Goal: Task Accomplishment & Management: Use online tool/utility

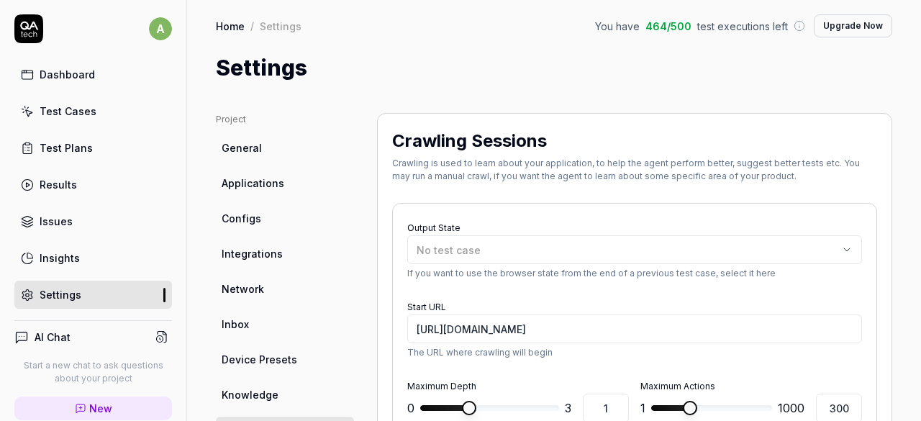
click at [102, 101] on link "Test Cases" at bounding box center [93, 111] width 158 height 28
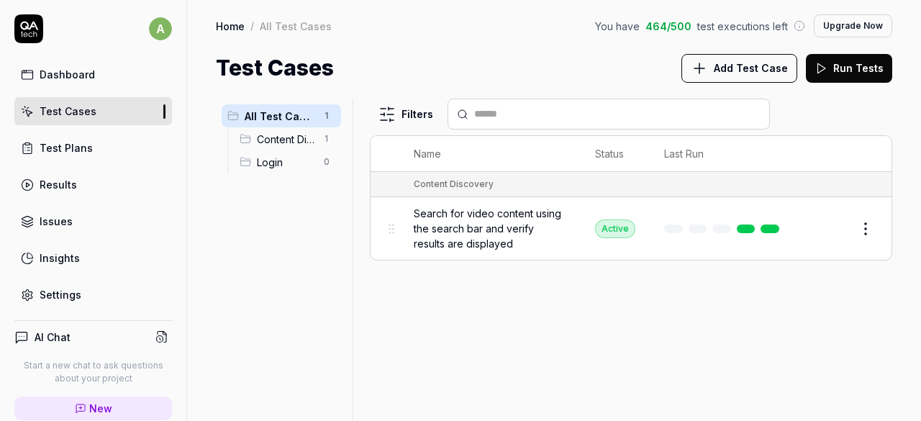
click at [285, 140] on span "Content Discovery" at bounding box center [286, 139] width 58 height 15
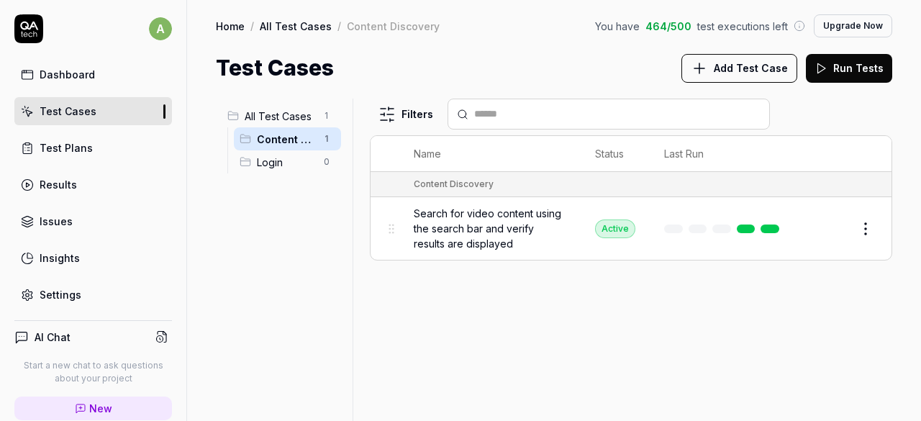
click at [99, 178] on link "Results" at bounding box center [93, 185] width 158 height 28
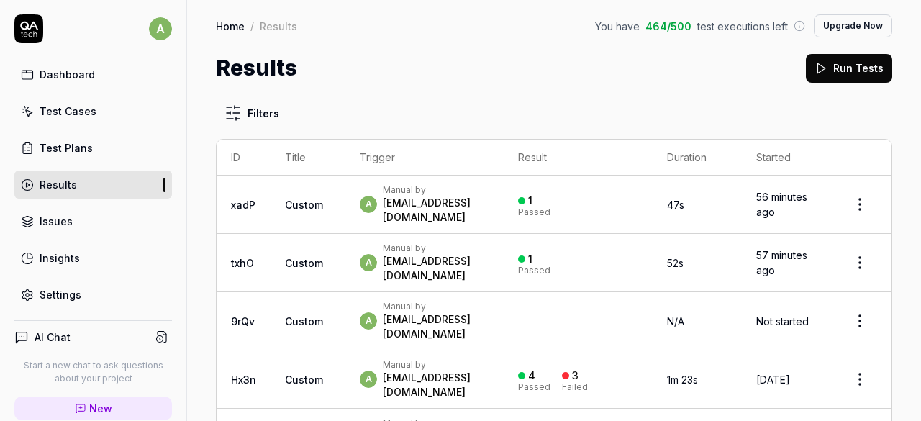
scroll to position [53, 0]
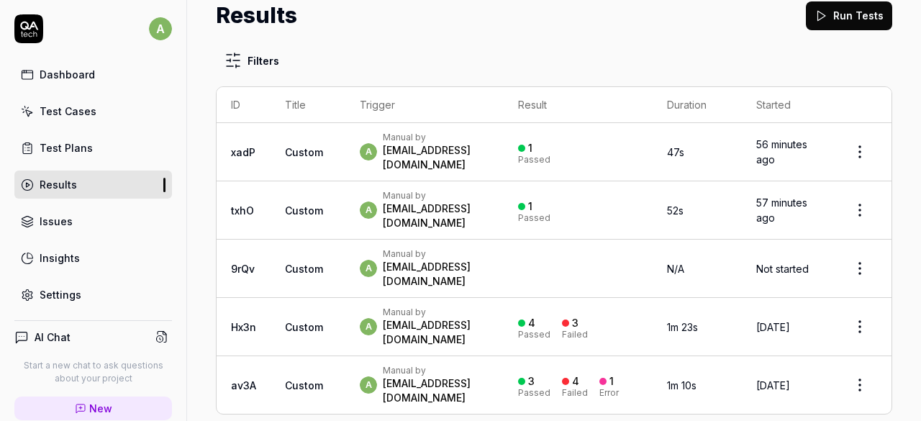
click at [106, 244] on link "Insights" at bounding box center [93, 258] width 158 height 28
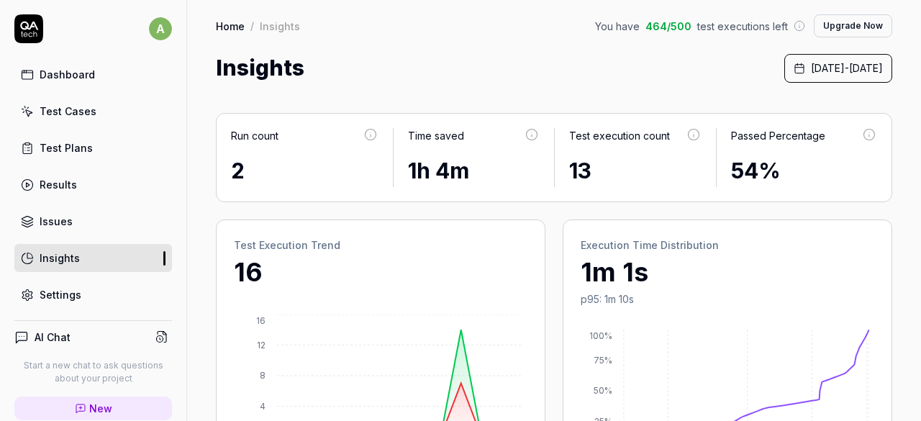
click at [32, 107] on icon at bounding box center [27, 111] width 13 height 13
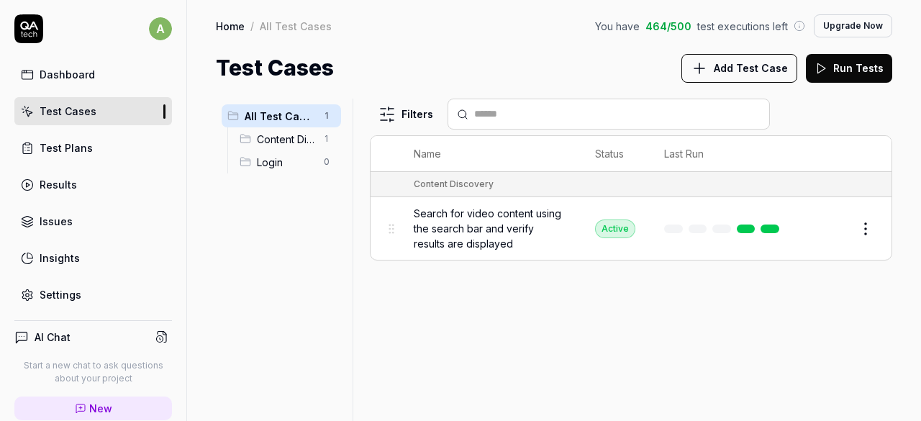
click at [740, 57] on button "Add Test Case" at bounding box center [739, 68] width 116 height 29
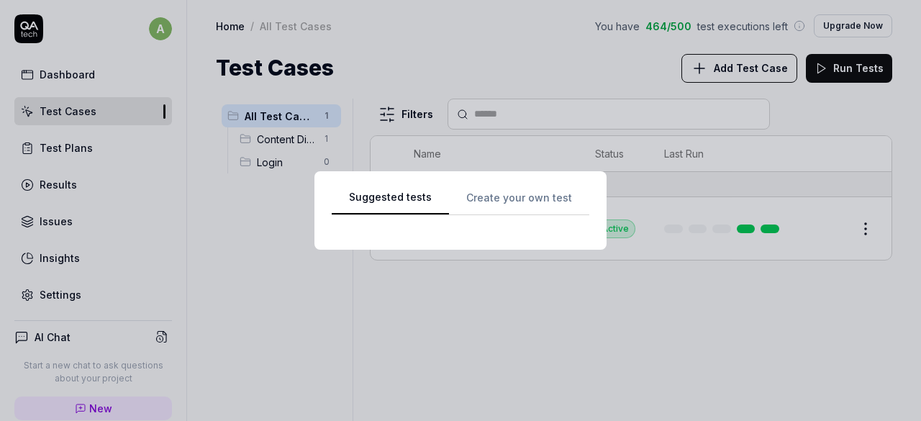
click at [479, 39] on div "Suggested tests Suggested tests Create your own test" at bounding box center [460, 210] width 921 height 421
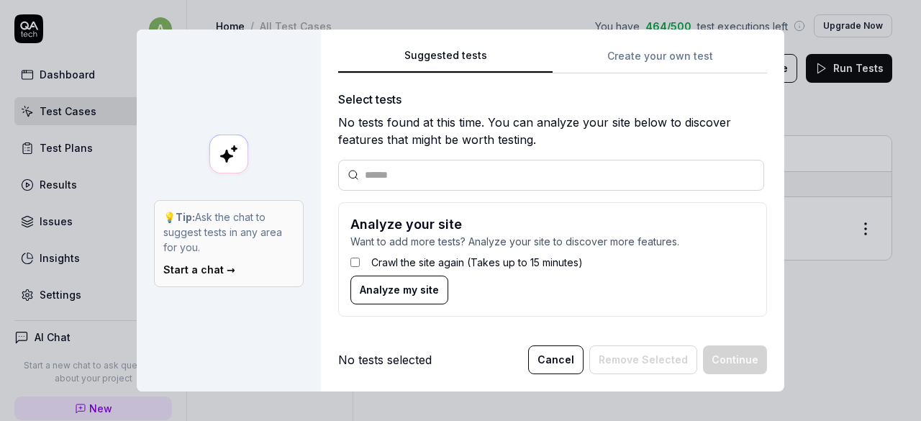
click at [394, 289] on span "Analyze my site" at bounding box center [399, 289] width 79 height 15
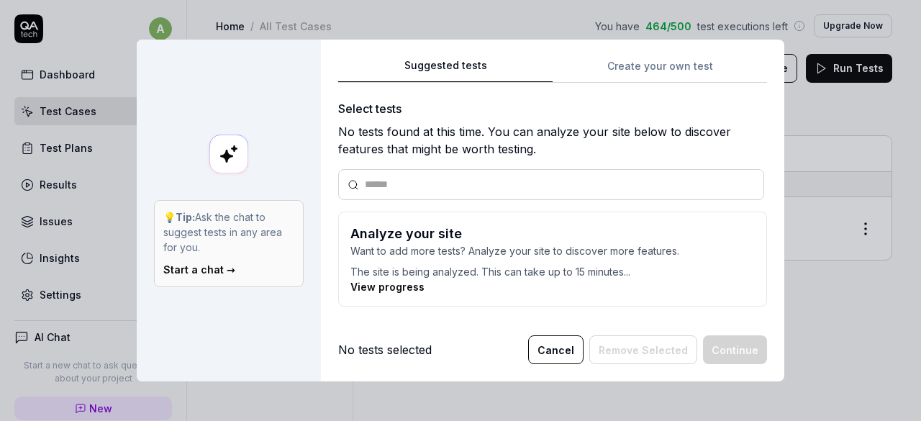
click at [394, 291] on link "View progress" at bounding box center [387, 287] width 74 height 12
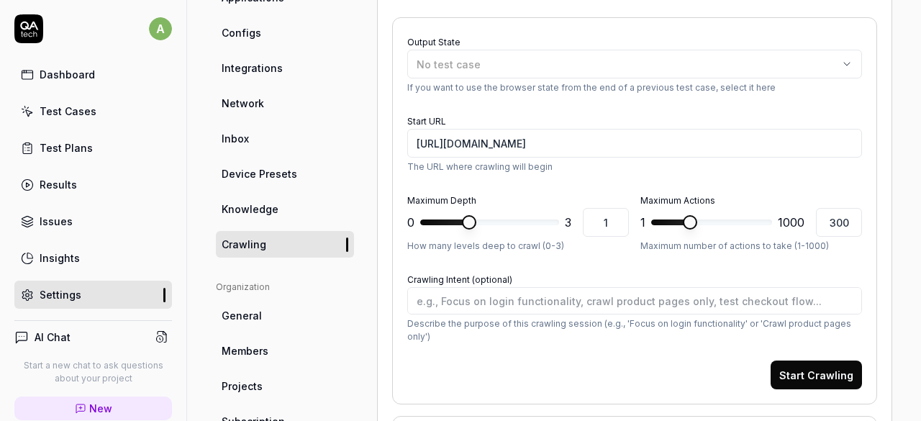
scroll to position [229, 0]
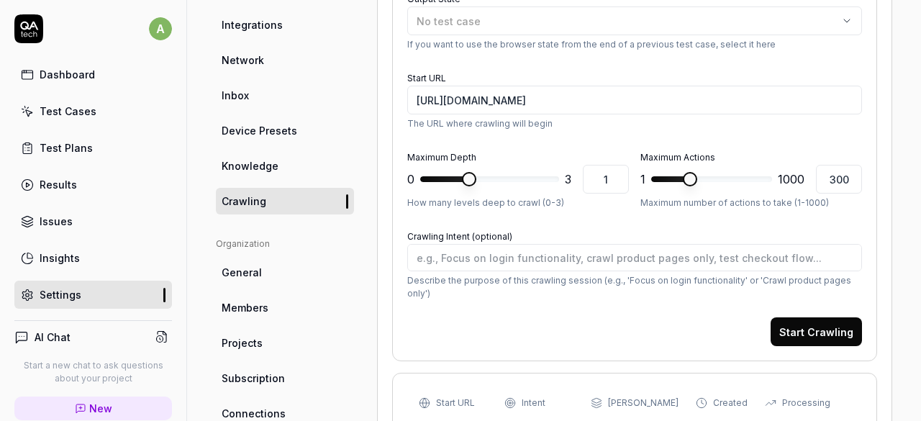
click at [794, 324] on button "Start Crawling" at bounding box center [816, 331] width 91 height 29
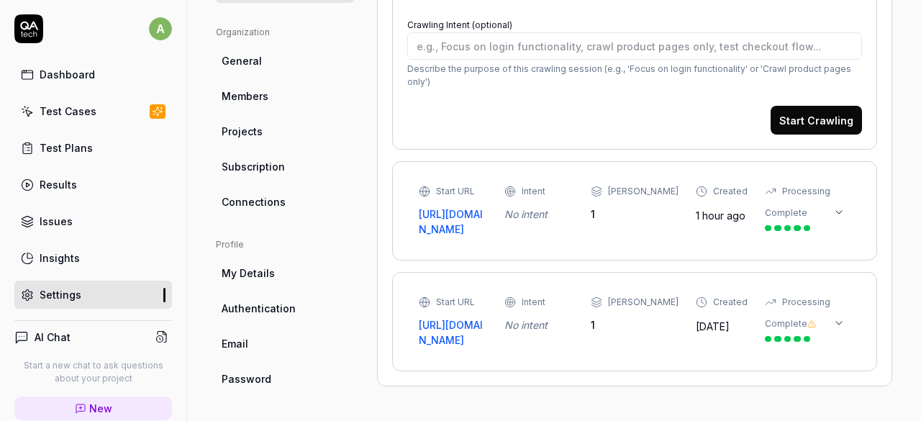
scroll to position [463, 0]
type textarea "*"
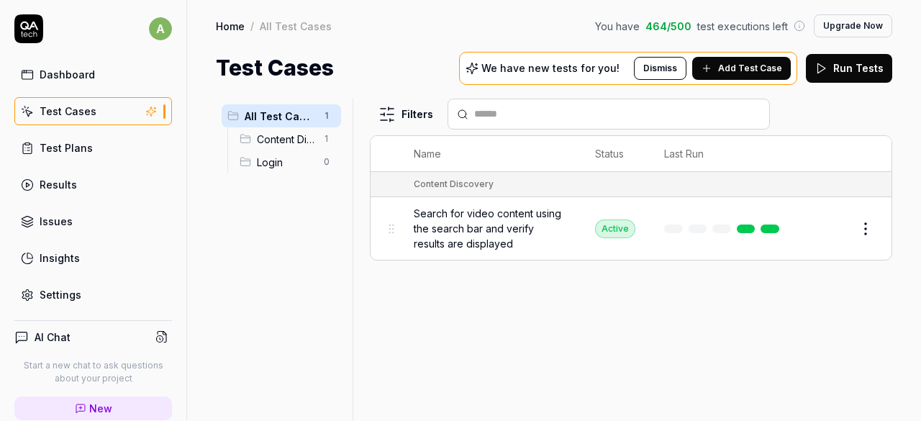
scroll to position [171, 0]
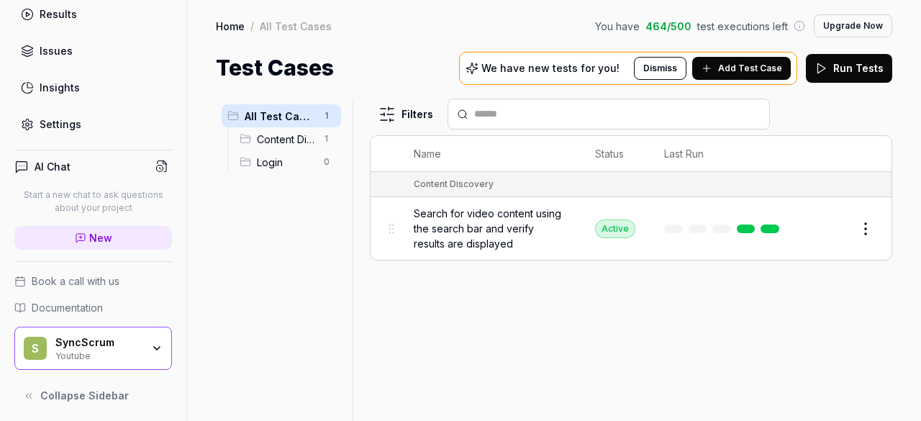
click at [102, 349] on div "Youtube" at bounding box center [98, 355] width 86 height 12
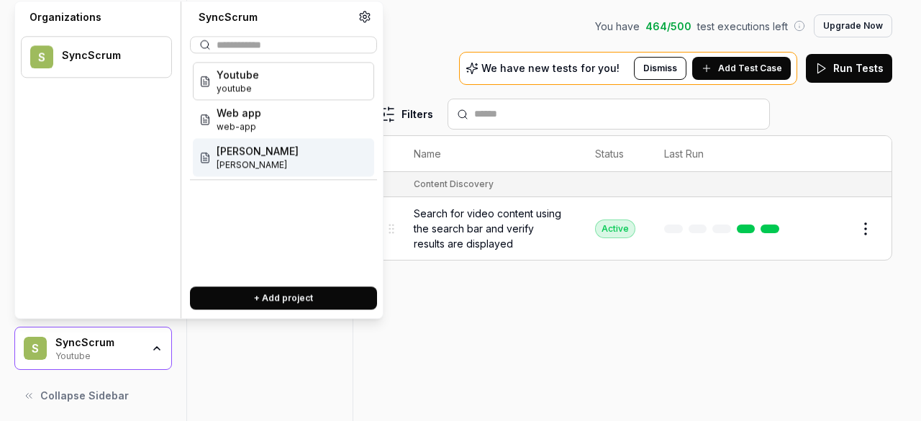
click at [244, 158] on span "wilder" at bounding box center [258, 164] width 82 height 13
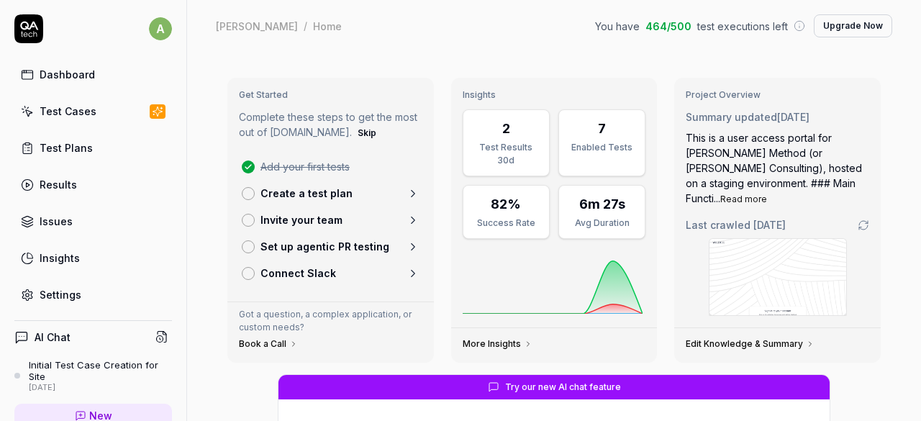
type textarea "*"
click at [66, 99] on link "Test Cases" at bounding box center [93, 111] width 158 height 28
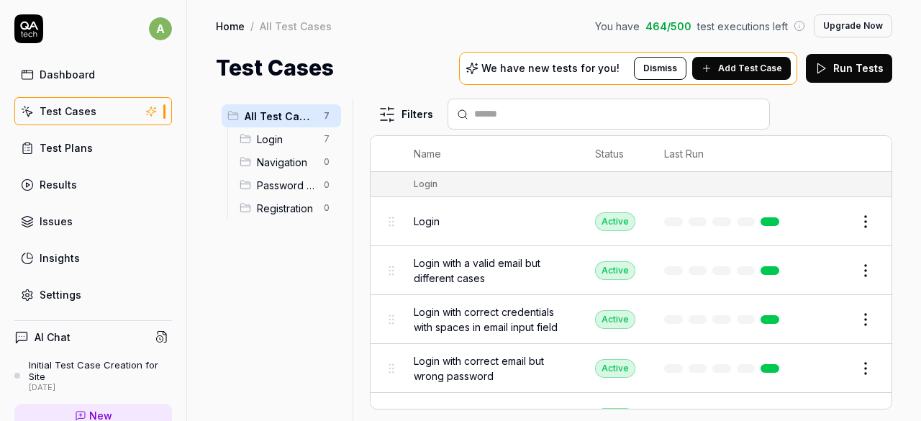
click at [855, 216] on html "a Dashboard Test Cases Test Plans Results Issues Insights Settings AI Chat Init…" at bounding box center [460, 210] width 921 height 421
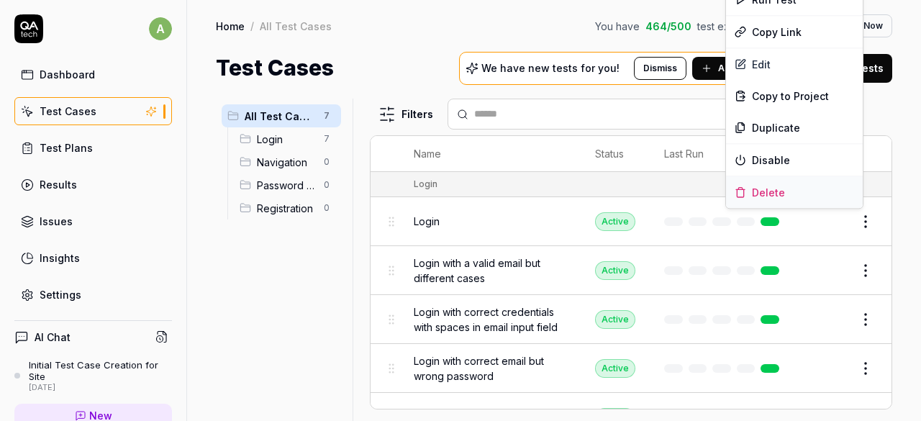
click at [773, 188] on div "Delete" at bounding box center [794, 192] width 137 height 32
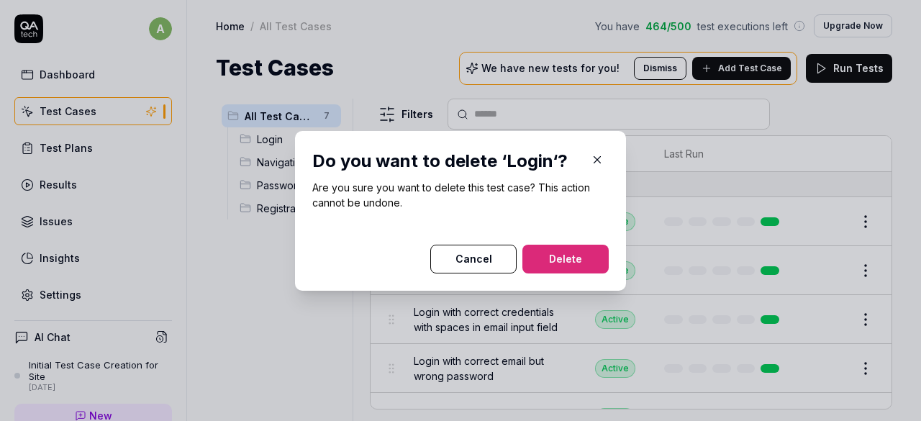
click at [566, 248] on button "Delete" at bounding box center [565, 259] width 86 height 29
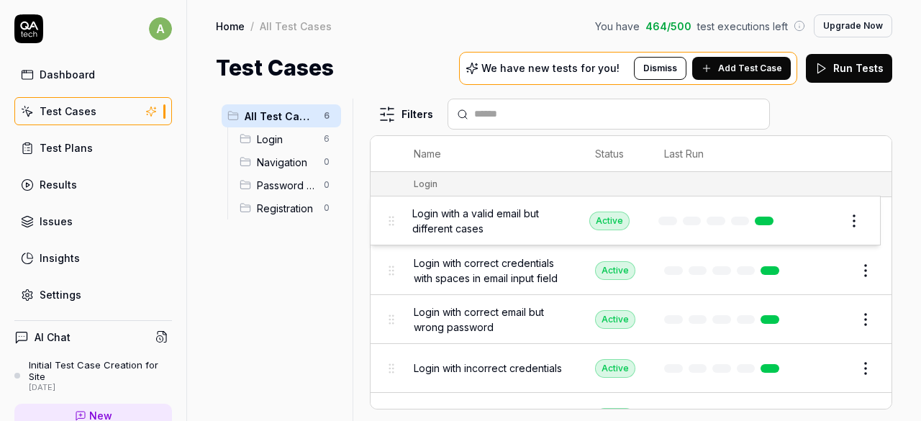
click at [393, 220] on body "a Dashboard Test Cases Test Plans Results Issues Insights Settings AI Chat Init…" at bounding box center [460, 210] width 921 height 421
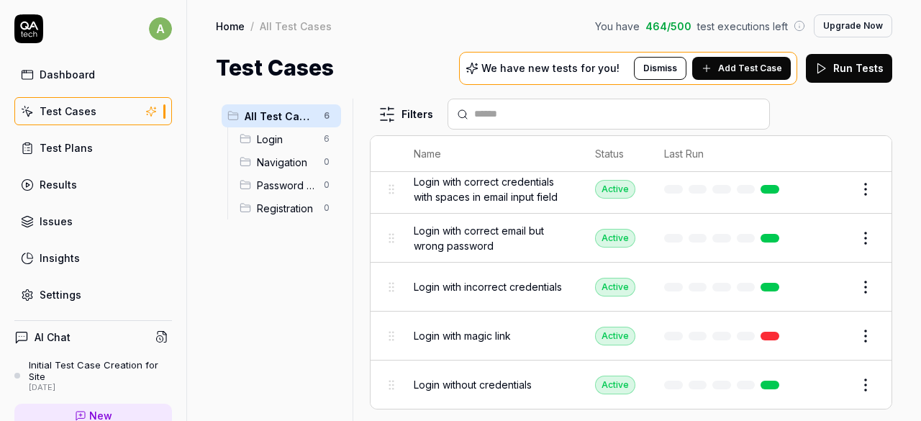
scroll to position [178, 0]
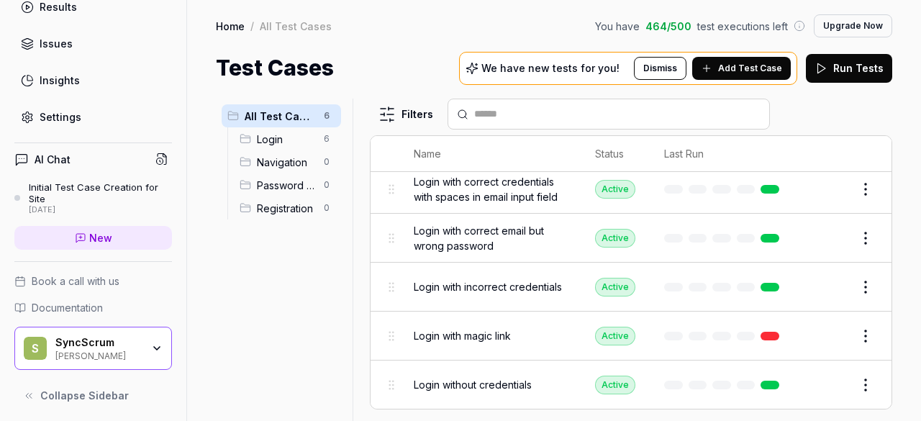
click at [113, 327] on div "S SyncScrum Wilder" at bounding box center [93, 348] width 158 height 43
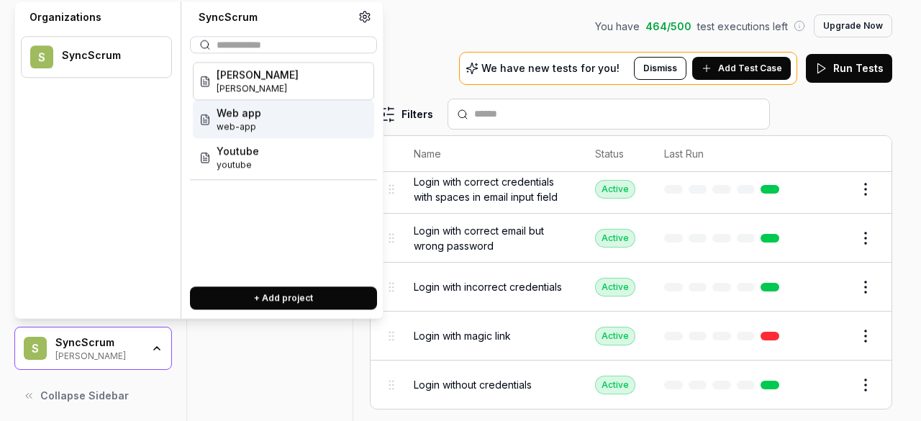
click at [366, 12] on icon at bounding box center [365, 17] width 10 height 11
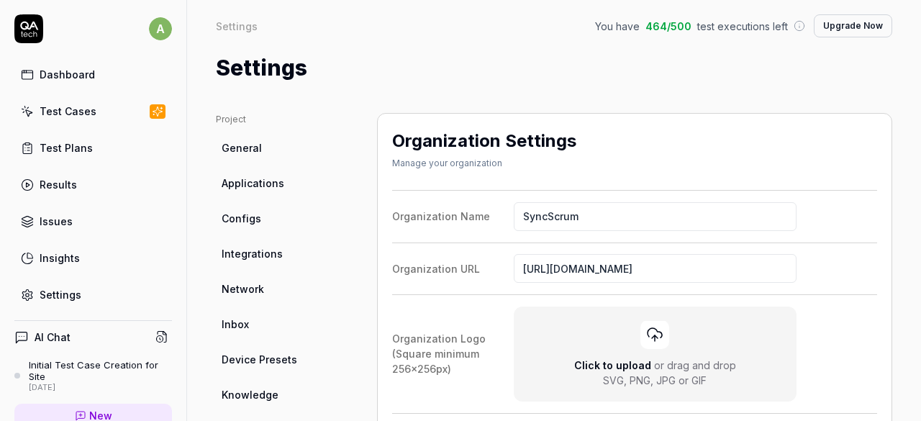
click at [287, 145] on link "General" at bounding box center [285, 148] width 138 height 27
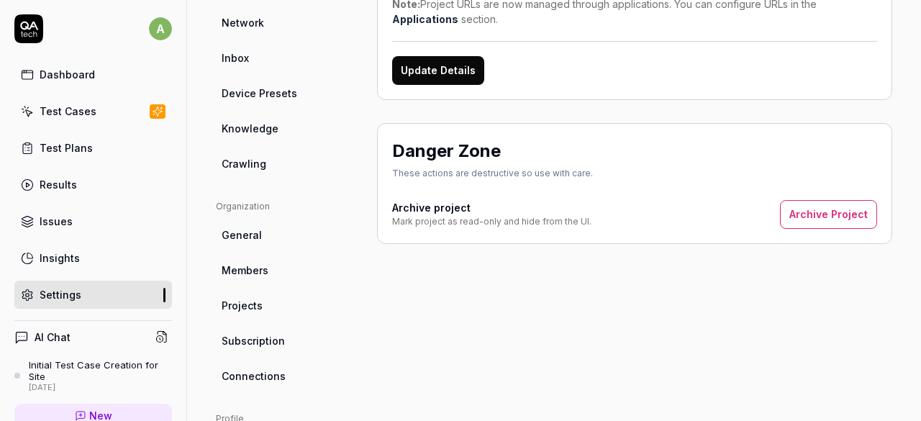
scroll to position [269, 0]
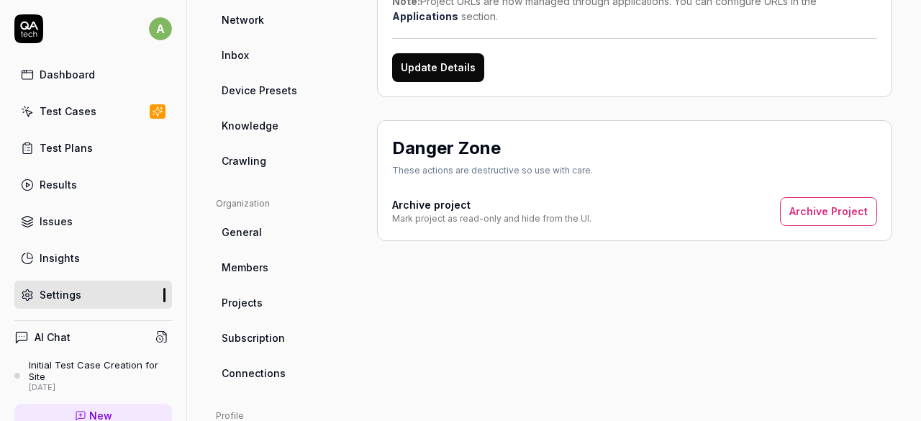
click at [260, 305] on link "Projects" at bounding box center [285, 302] width 138 height 27
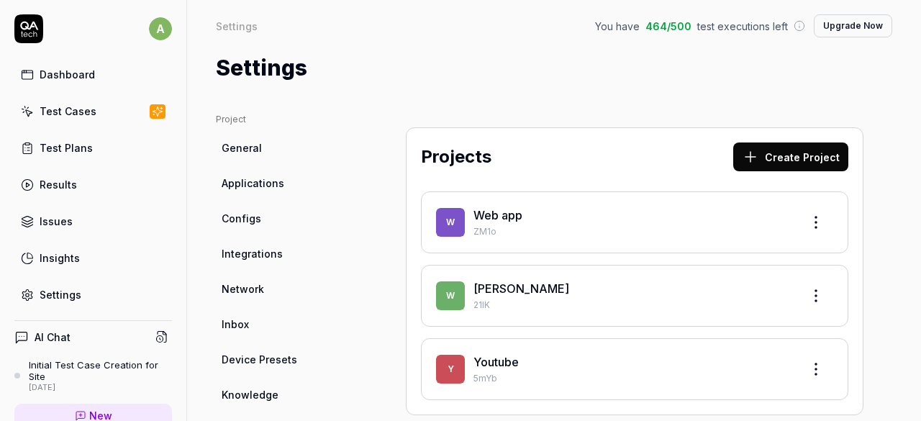
click at [810, 289] on html "a Dashboard Test Cases Test Plans Results Issues Insights Settings AI Chat Init…" at bounding box center [460, 210] width 921 height 421
click at [856, 287] on html "a Dashboard Test Cases Test Plans Results Issues Insights Settings AI Chat Init…" at bounding box center [460, 210] width 921 height 421
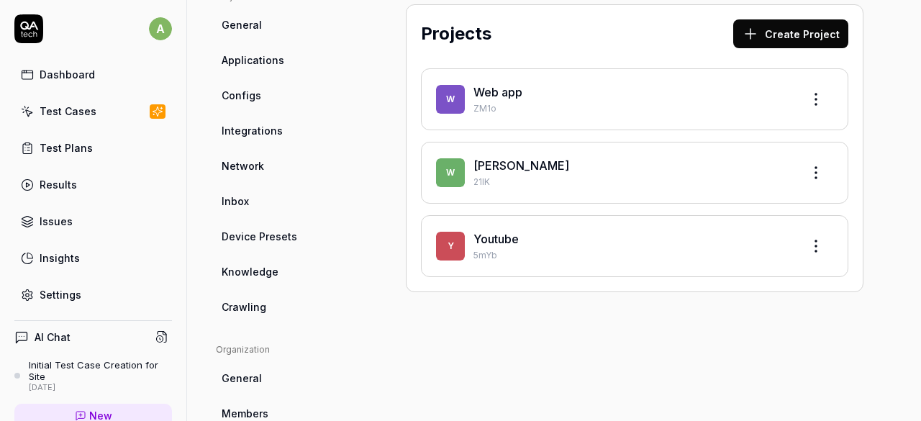
scroll to position [124, 0]
click at [810, 35] on button "Create Project" at bounding box center [790, 33] width 115 height 29
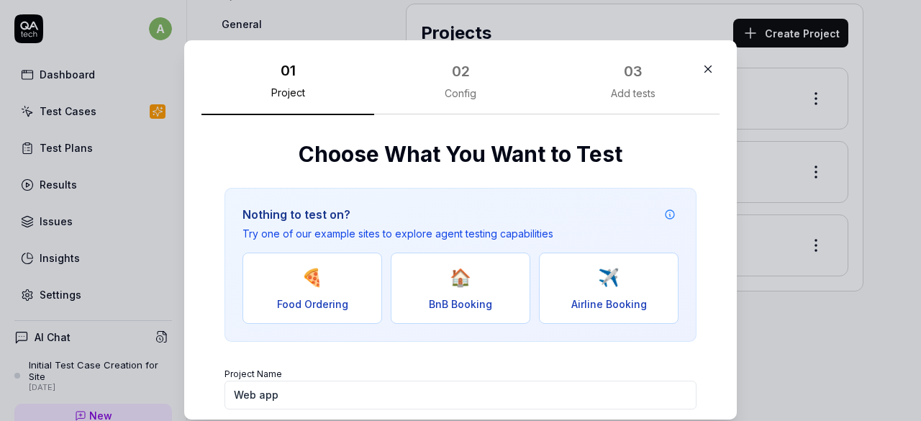
scroll to position [176, 0]
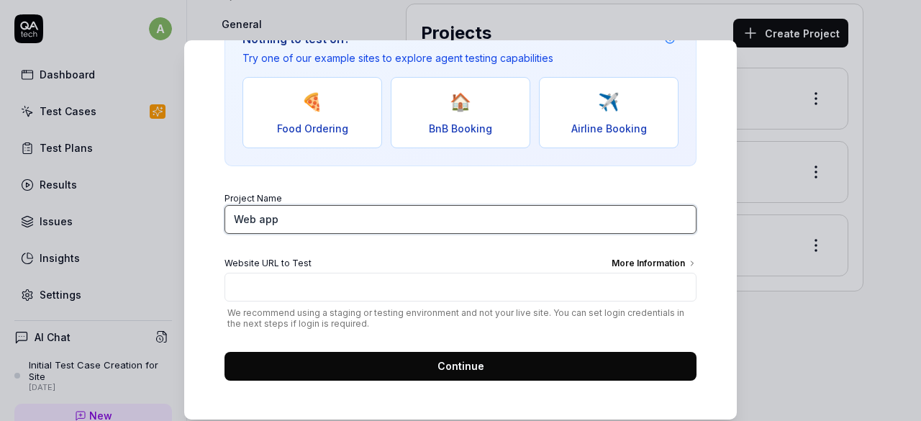
click at [353, 222] on input "Web app" at bounding box center [461, 219] width 472 height 29
type input "E"
type input "WILDER"
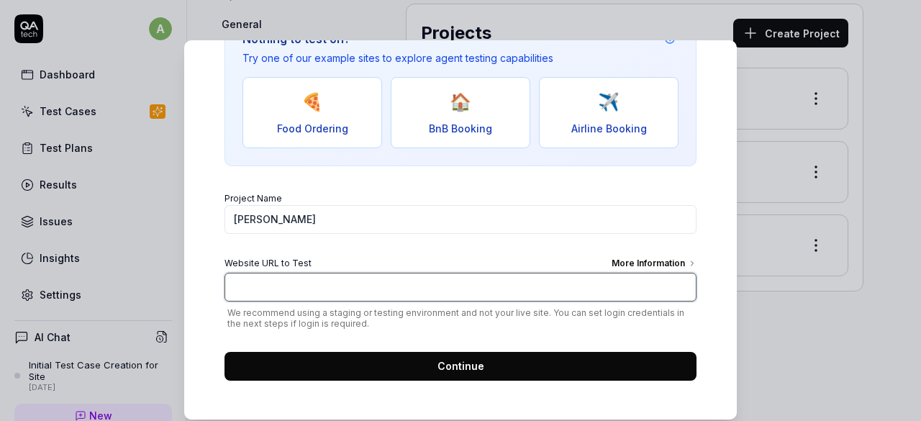
click at [486, 285] on input "Website URL to Test More Information" at bounding box center [461, 287] width 472 height 29
paste input "https://coach-frontend-staging.up.railway.app/dashboard"
type input "[URL][DOMAIN_NAME]"
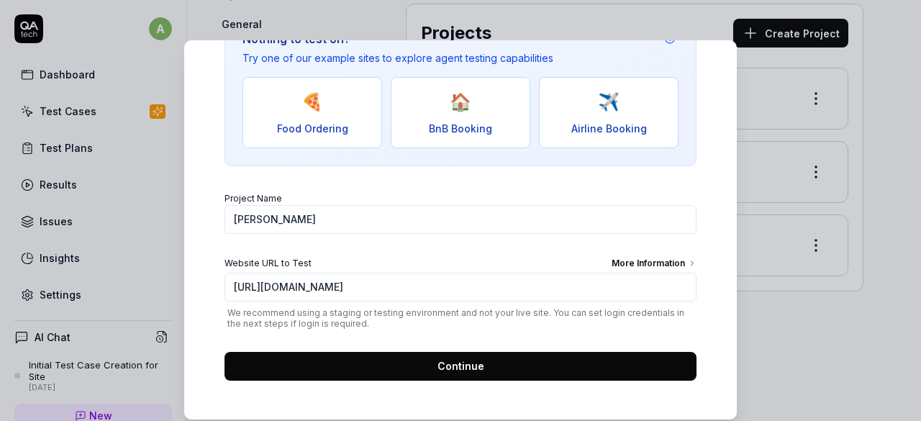
click at [538, 363] on button "Continue" at bounding box center [461, 366] width 472 height 29
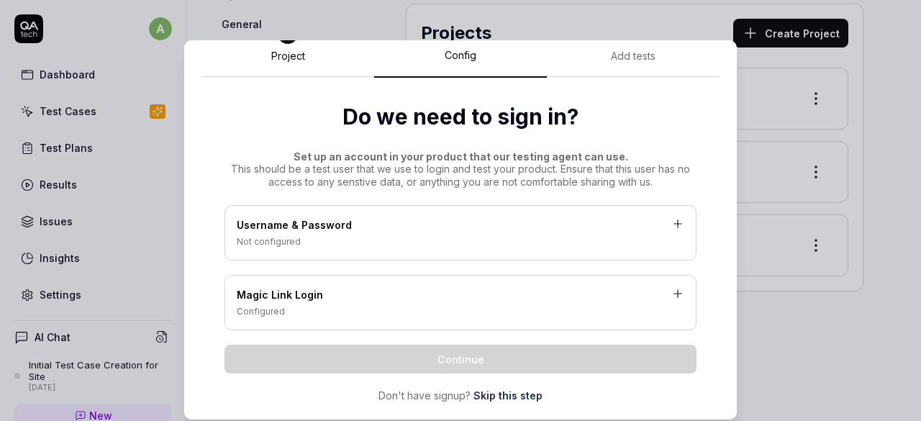
scroll to position [60, 0]
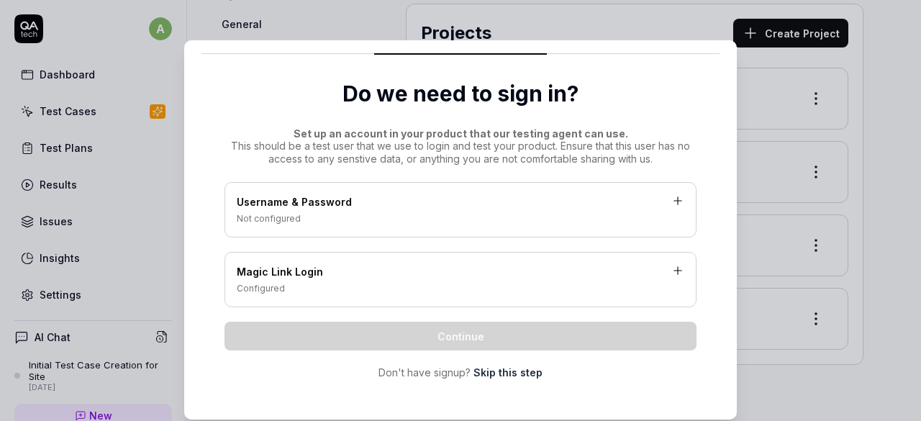
click at [419, 208] on div "Username & Password" at bounding box center [461, 203] width 448 height 18
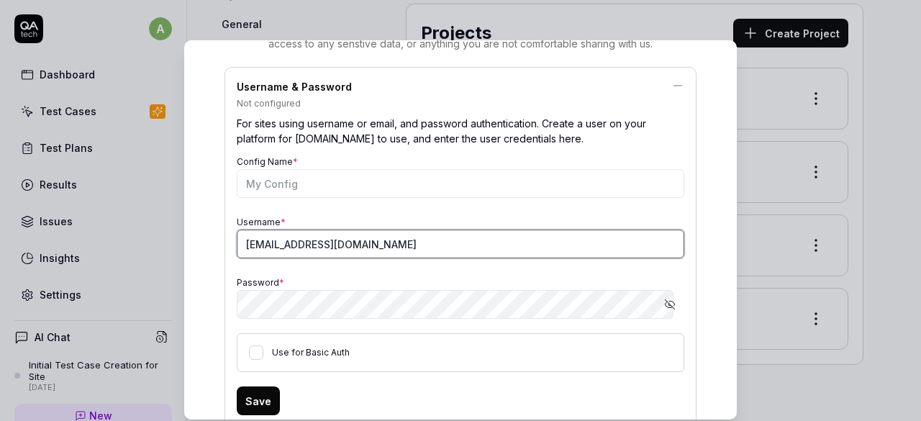
click at [311, 249] on input "aroosha@syncscrum.com" at bounding box center [461, 244] width 448 height 29
type input "[EMAIL_ADDRESS][DOMAIN_NAME]"
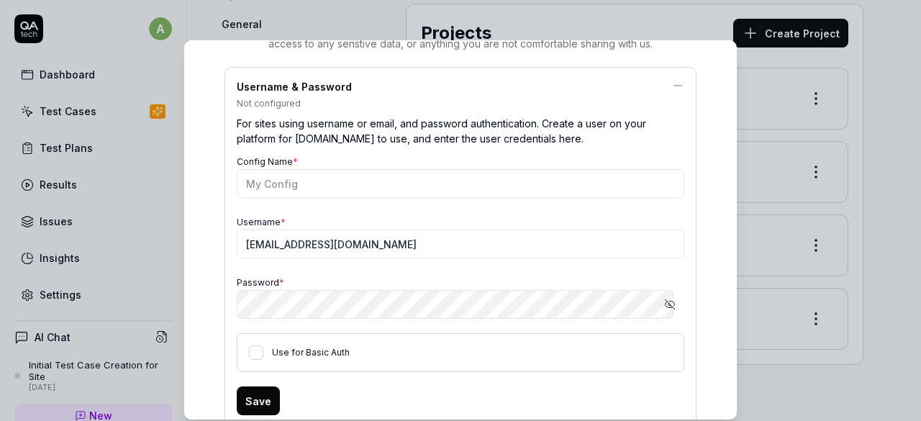
click at [664, 299] on icon "button" at bounding box center [670, 305] width 12 height 12
click at [260, 404] on button "Save" at bounding box center [258, 400] width 43 height 29
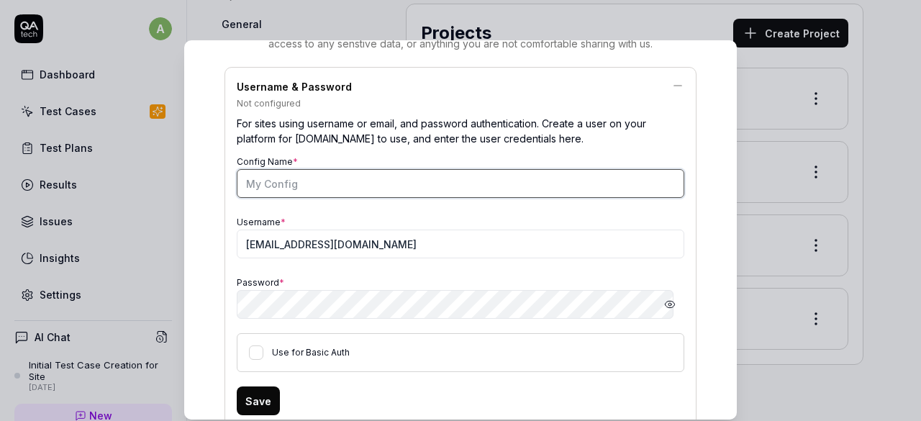
click at [328, 192] on input "Config Name *" at bounding box center [461, 183] width 448 height 29
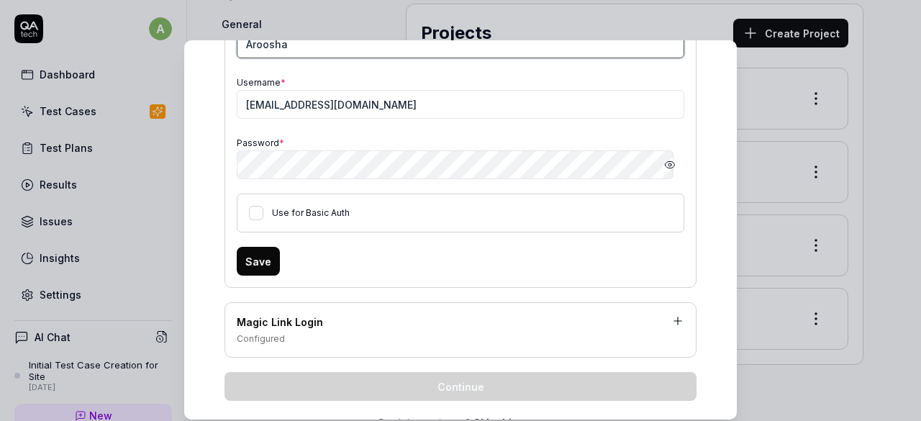
scroll to position [317, 0]
type input "Aroosha"
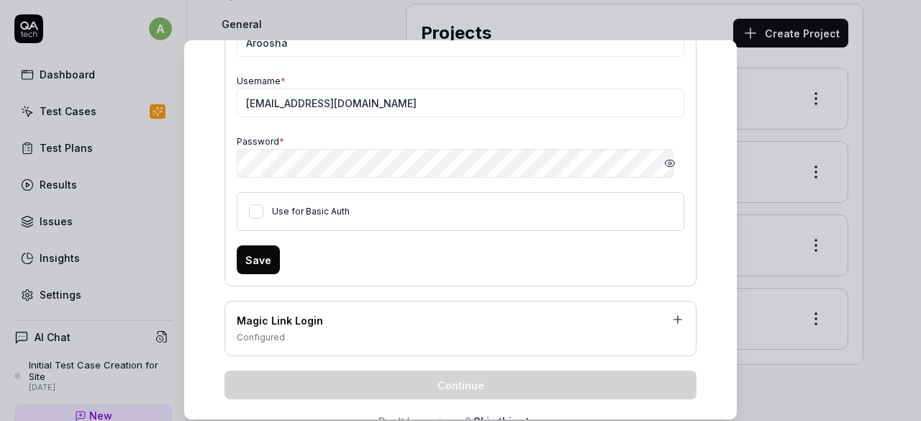
click at [244, 270] on button "Save" at bounding box center [258, 259] width 43 height 29
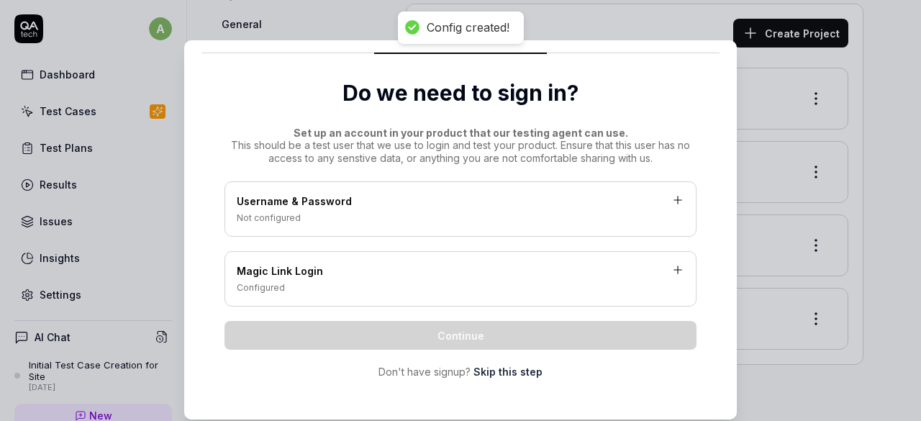
scroll to position [60, 0]
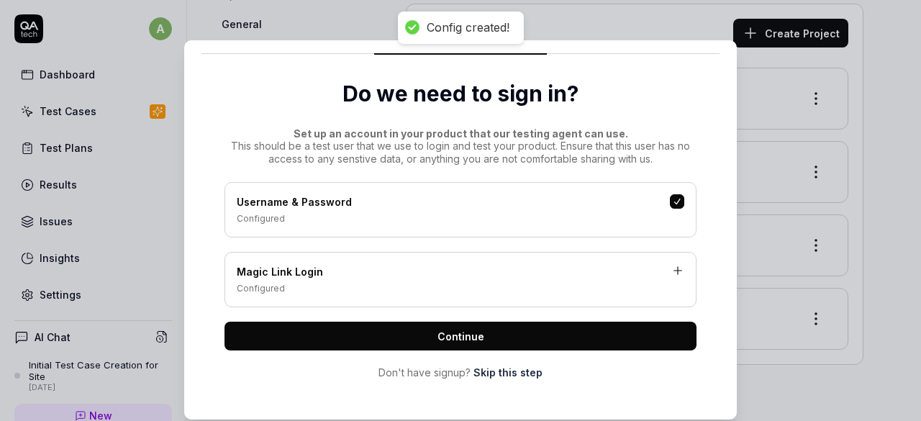
click at [411, 332] on button "Continue" at bounding box center [461, 336] width 472 height 29
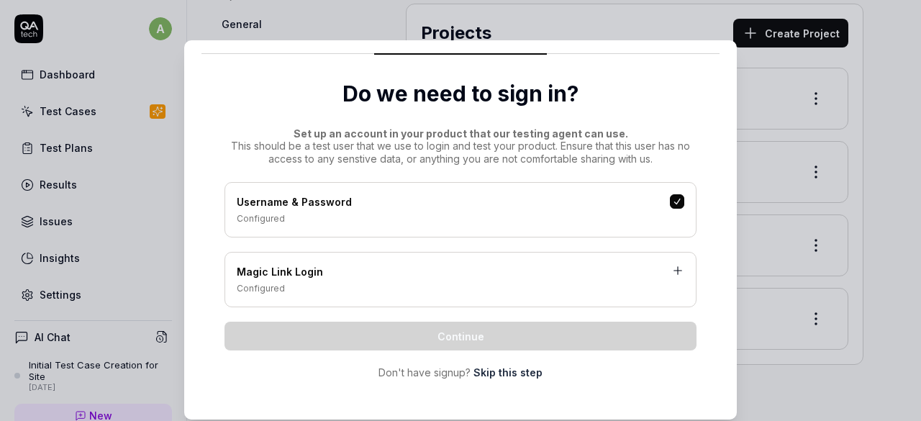
click at [671, 267] on icon at bounding box center [677, 270] width 13 height 13
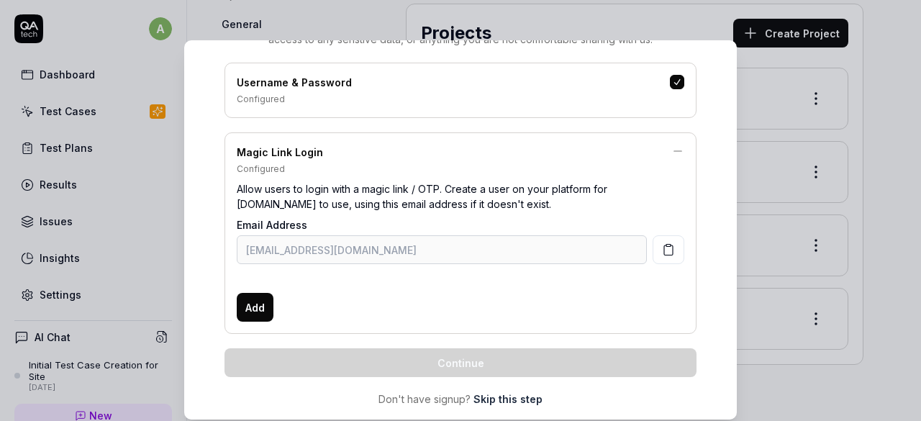
scroll to position [183, 0]
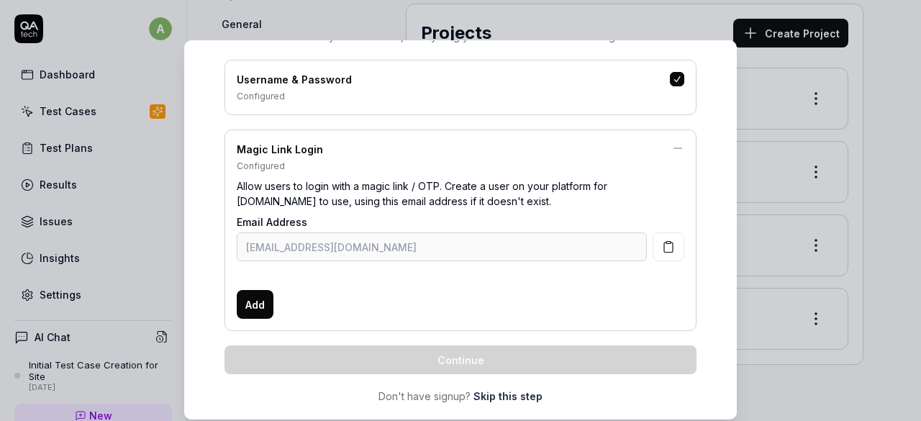
click at [504, 389] on link "Skip this step" at bounding box center [507, 396] width 69 height 15
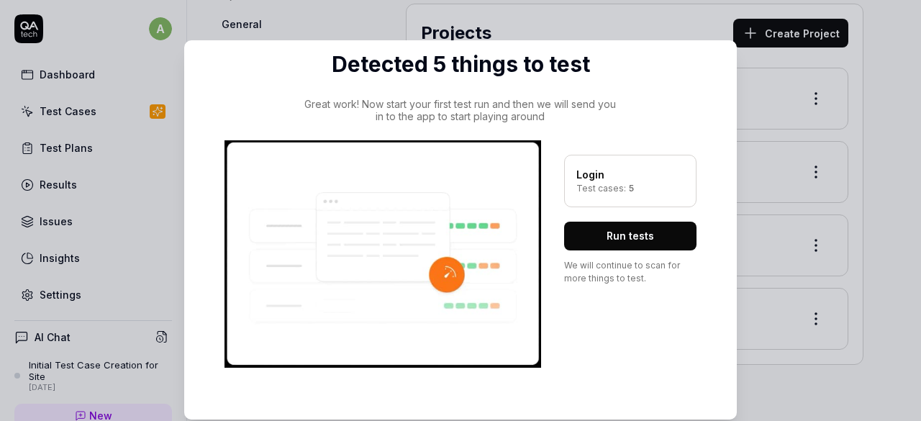
scroll to position [90, 0]
click at [615, 215] on div "Login Test cases: 5 Run tests We will continue to scan for more things to test." at bounding box center [630, 253] width 132 height 227
click at [607, 223] on button "Run tests" at bounding box center [630, 236] width 132 height 29
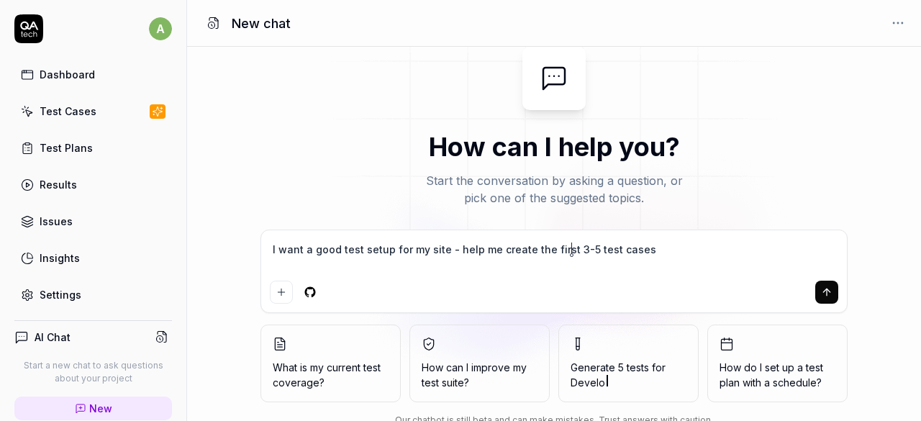
click at [570, 247] on textarea "I want a good test setup for my site - help me create the first 3-5 test cases" at bounding box center [554, 257] width 568 height 36
type textarea "*"
type textarea "I want a good test setup for my site - help me create the first -5 test cases"
type textarea "*"
type textarea "I want a good test setup for my site - help me create the first 1-5 test cases"
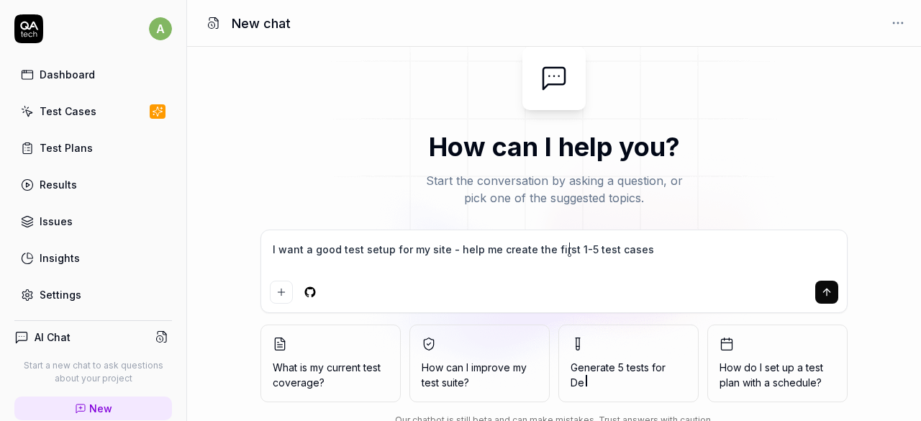
type textarea "*"
type textarea "I want a good test setup for my site - help me create the first 10-5 test cases"
type textarea "*"
type textarea "I want a good test setup for my site - help me create the first 10-15 test cases"
type textarea "*"
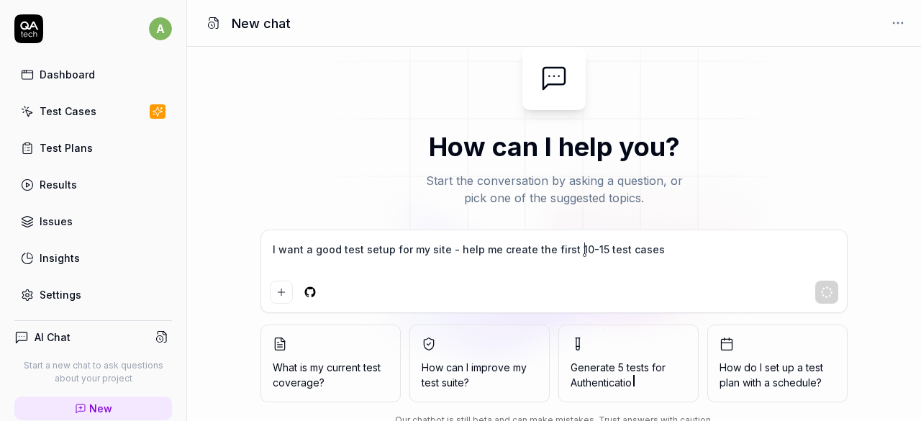
type textarea "I want a good test setup for my site - help me create the first 10-15 test cases"
type textarea "*"
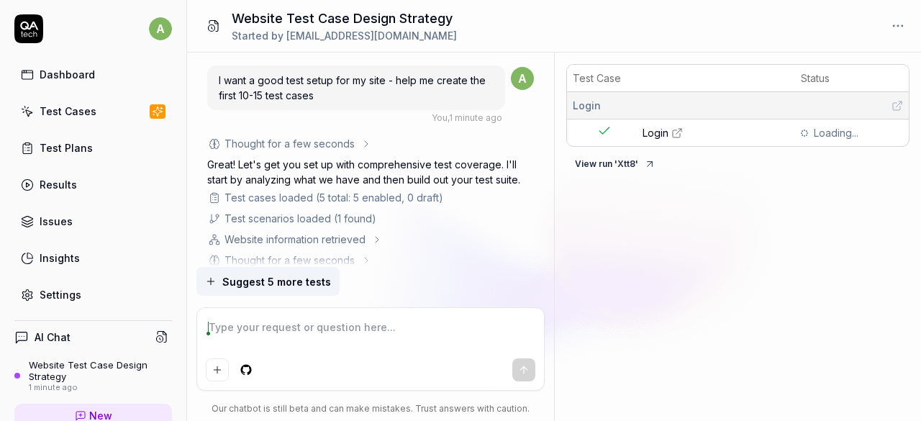
scroll to position [121, 0]
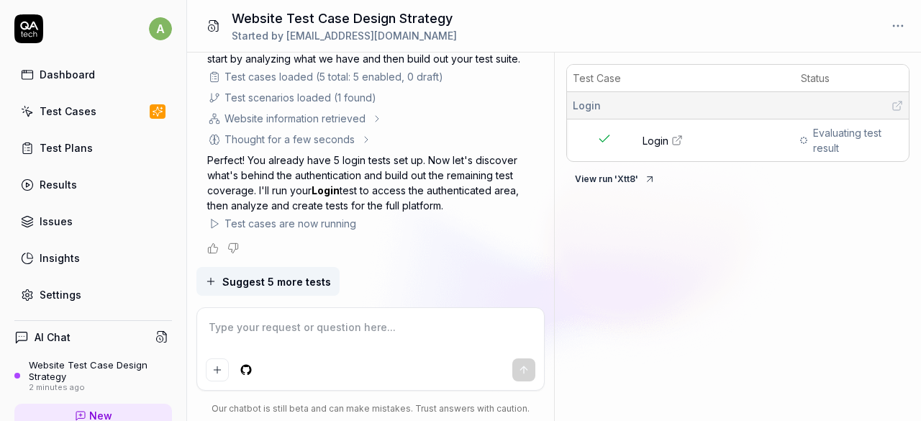
click at [545, 238] on div "I want a good test setup for my site - help me create the first 10-15 test case…" at bounding box center [370, 160] width 367 height 214
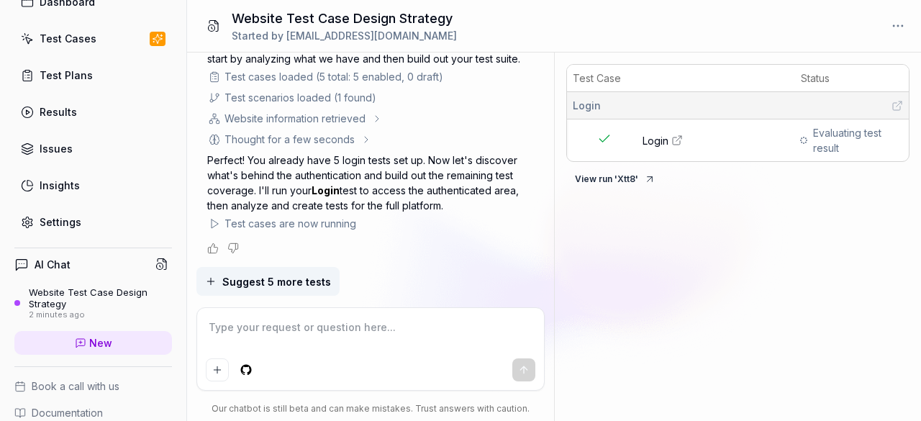
click at [73, 291] on div "Website Test Case Design Strategy" at bounding box center [100, 298] width 143 height 24
click at [897, 103] on icon at bounding box center [896, 106] width 7 height 7
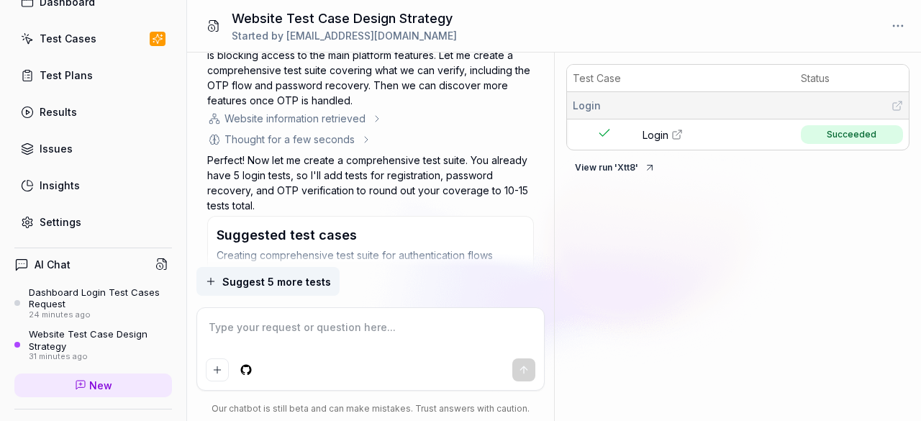
scroll to position [1351, 0]
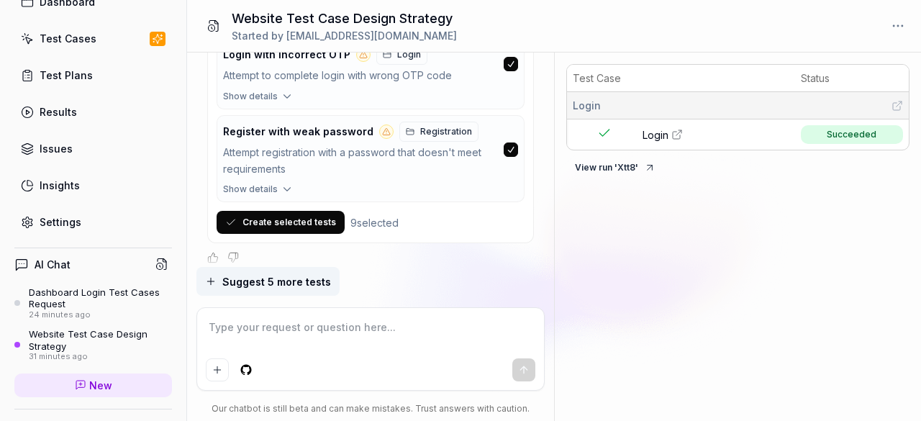
click at [325, 125] on span "Register with weak password" at bounding box center [298, 131] width 150 height 13
click at [509, 145] on button "button" at bounding box center [511, 149] width 14 height 14
click at [276, 183] on button "Show details" at bounding box center [370, 192] width 307 height 19
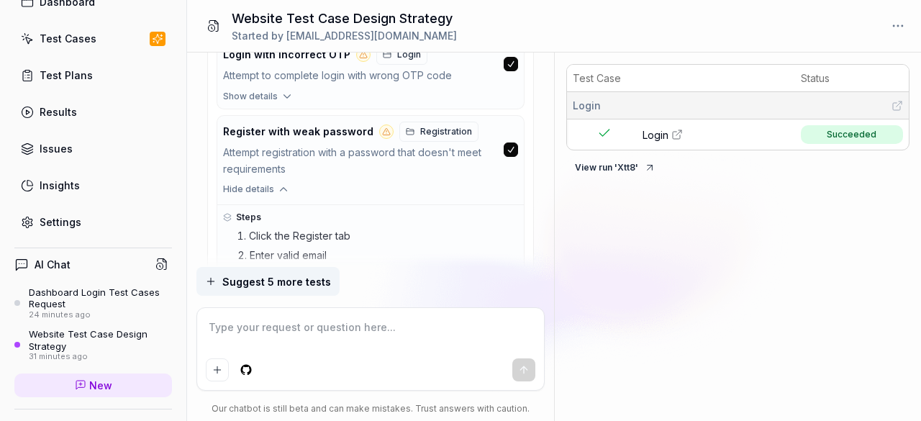
scroll to position [1457, 0]
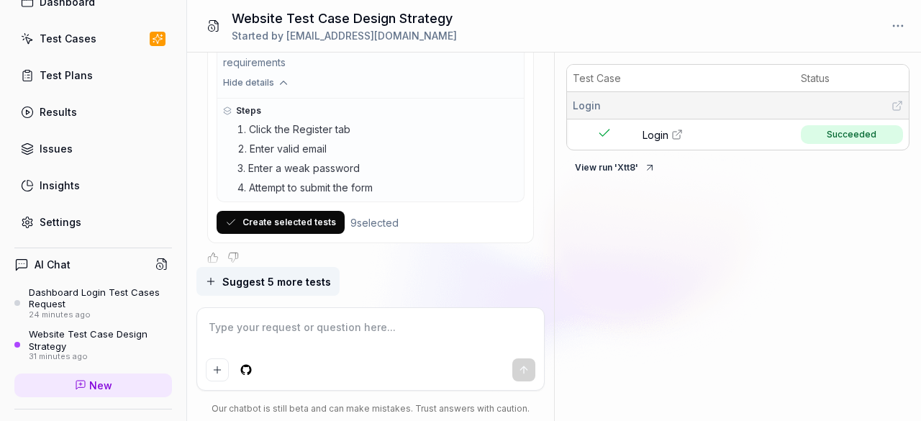
click at [289, 216] on button "Create selected tests" at bounding box center [281, 222] width 128 height 23
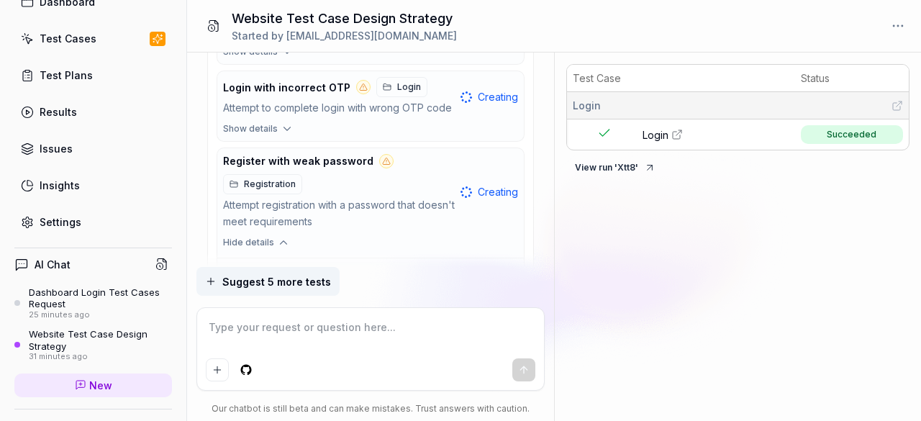
scroll to position [1447, 0]
click at [266, 123] on span "Show details" at bounding box center [250, 129] width 55 height 13
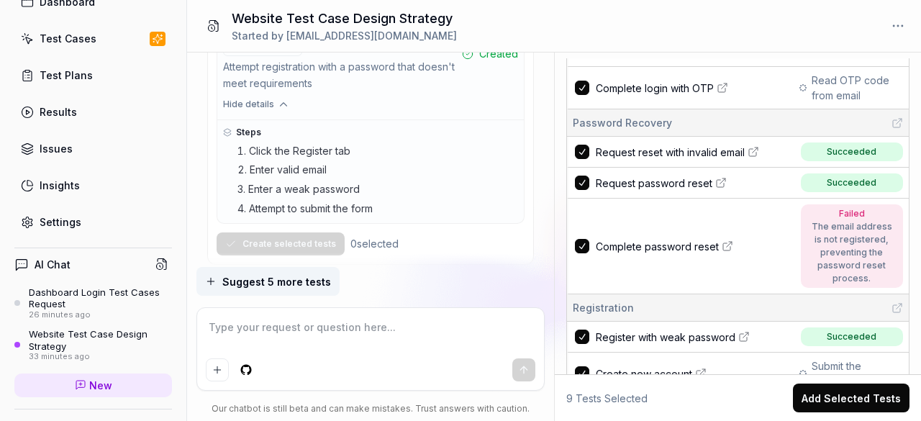
scroll to position [0, 0]
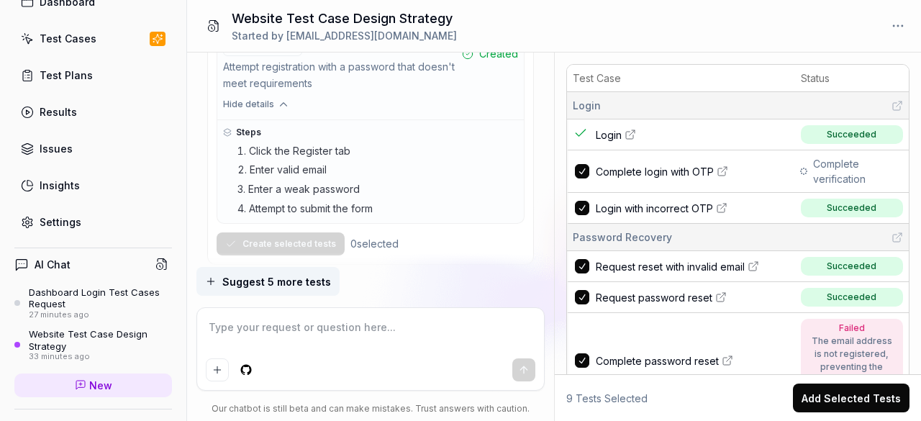
click at [892, 104] on icon at bounding box center [898, 106] width 12 height 12
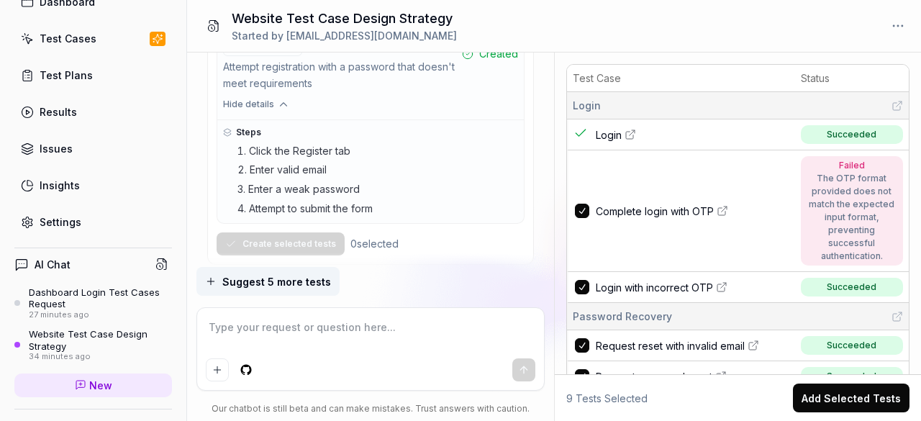
click at [722, 209] on icon at bounding box center [724, 209] width 5 height 5
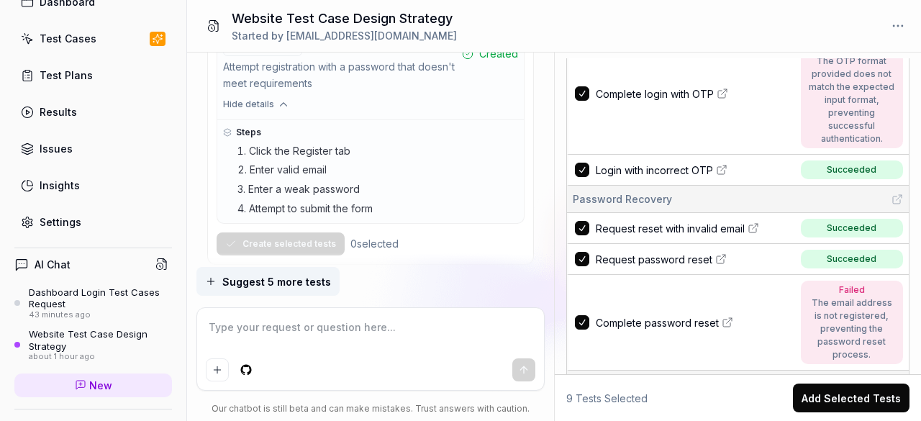
type textarea "*"
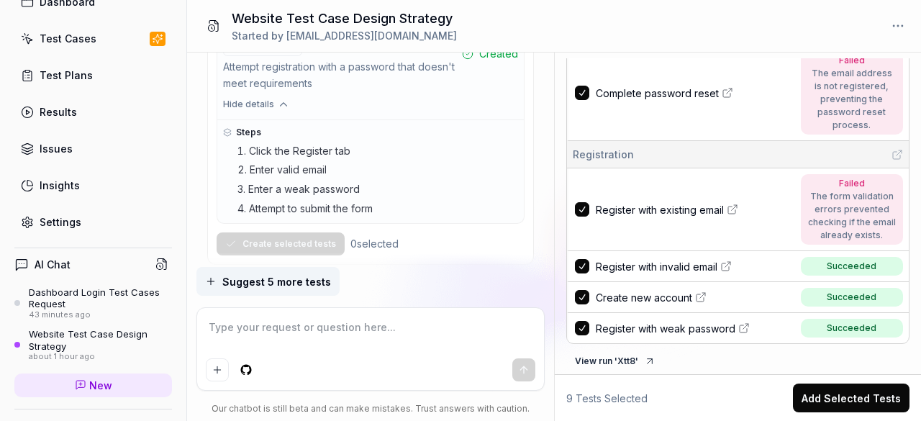
scroll to position [347, 0]
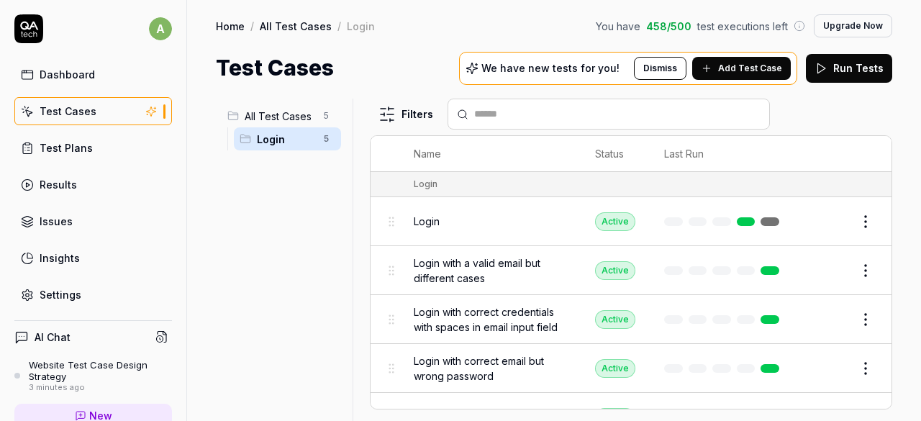
click at [823, 65] on polygon at bounding box center [822, 68] width 8 height 10
click at [846, 78] on button "Run Tests" at bounding box center [849, 68] width 86 height 29
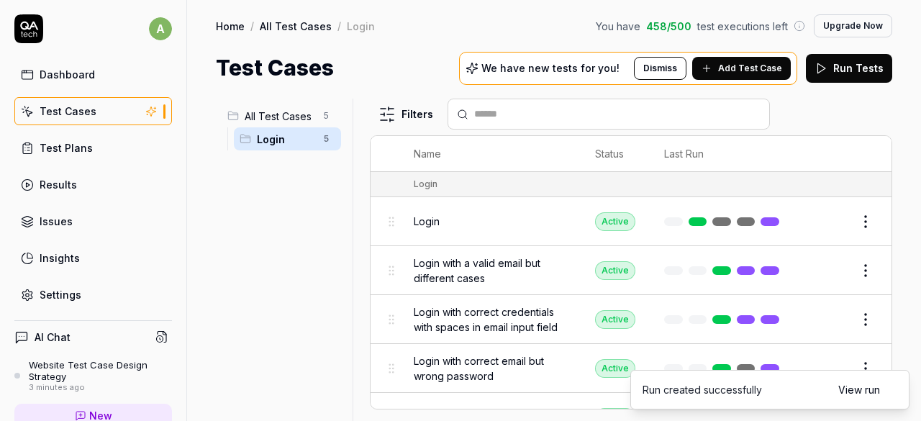
click at [872, 389] on link "View run" at bounding box center [859, 389] width 42 height 15
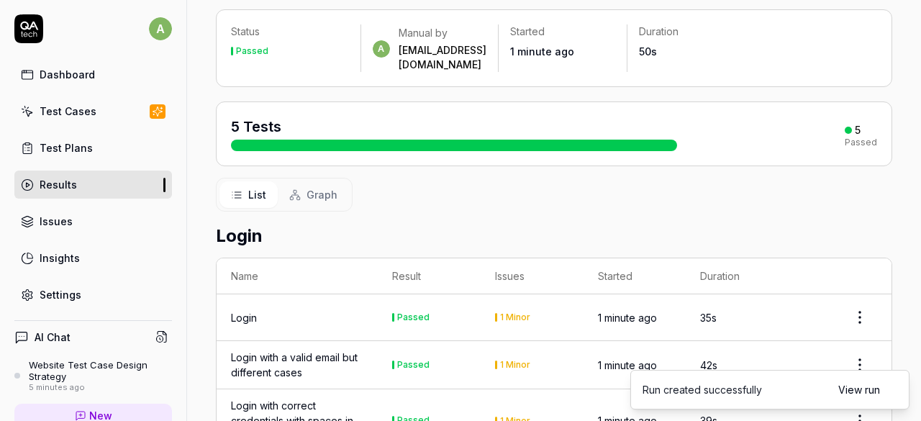
scroll to position [89, 0]
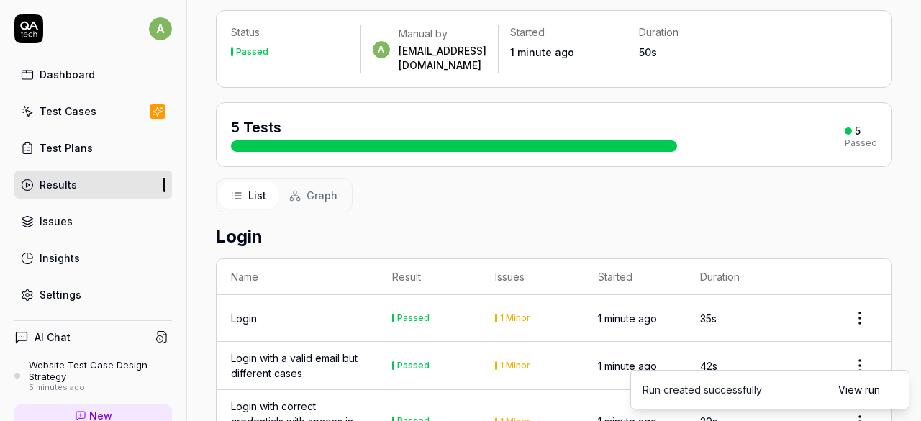
click at [850, 301] on html "a Dashboard Test Cases Test Plans Results Issues Insights Settings AI Chat Webs…" at bounding box center [460, 210] width 921 height 421
click at [400, 300] on html "a Dashboard Test Cases Test Plans Results Issues Insights Settings AI Chat Webs…" at bounding box center [460, 210] width 921 height 421
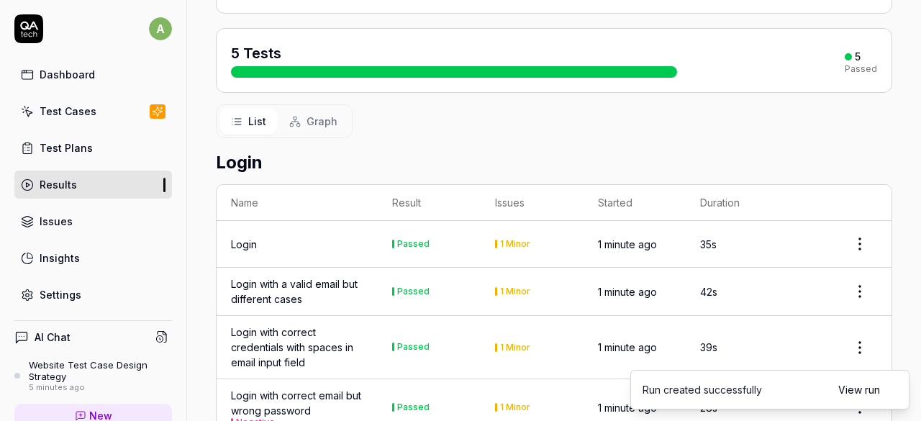
scroll to position [162, 0]
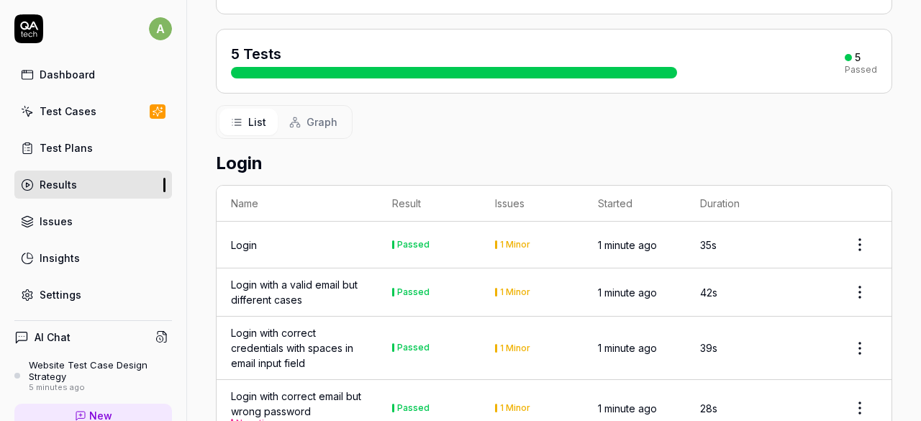
click at [245, 237] on div "Login" at bounding box center [244, 244] width 26 height 15
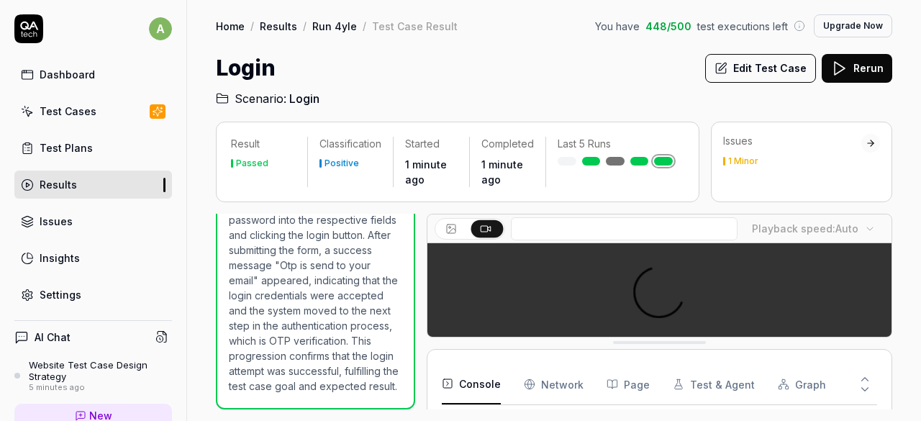
scroll to position [59, 0]
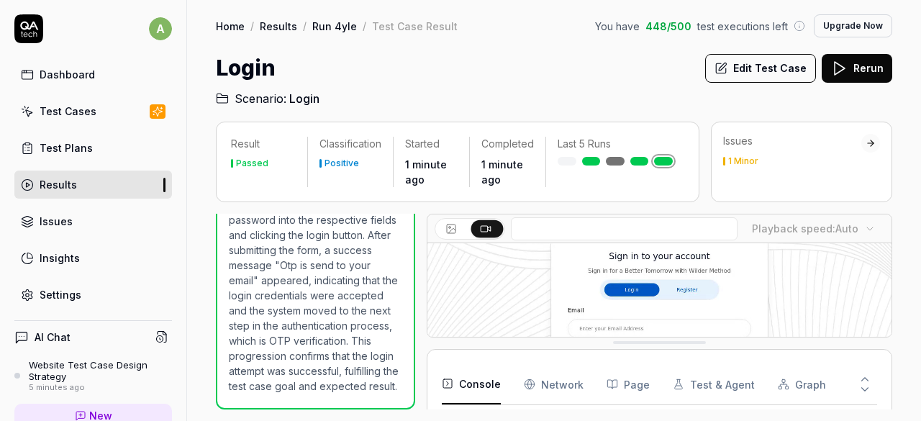
click at [731, 163] on div "1 Minor" at bounding box center [743, 161] width 30 height 9
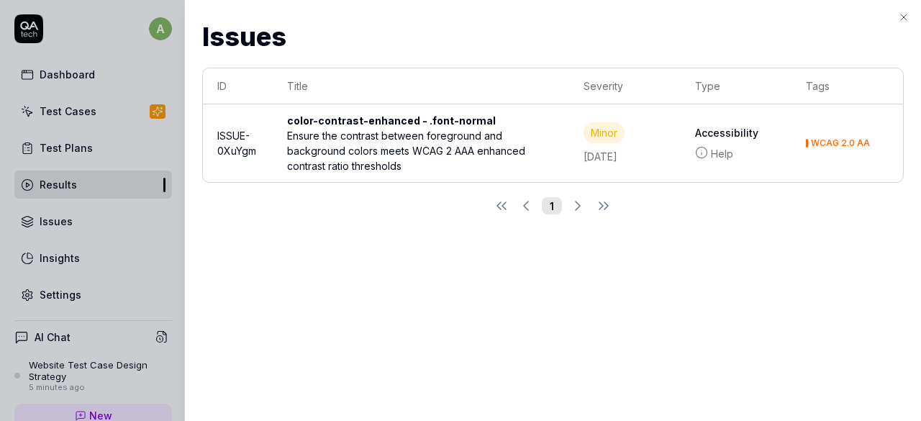
click at [383, 151] on div "Ensure the contrast between foreground and background colors meets WCAG 2 AAA e…" at bounding box center [421, 150] width 268 height 45
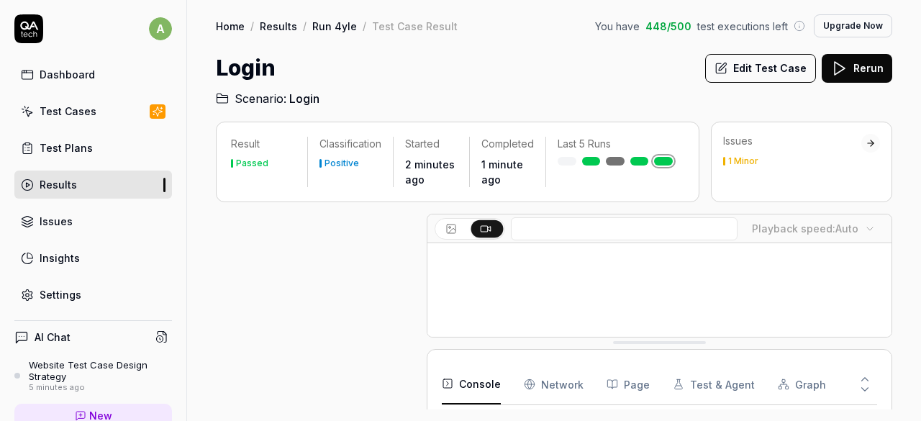
scroll to position [522, 0]
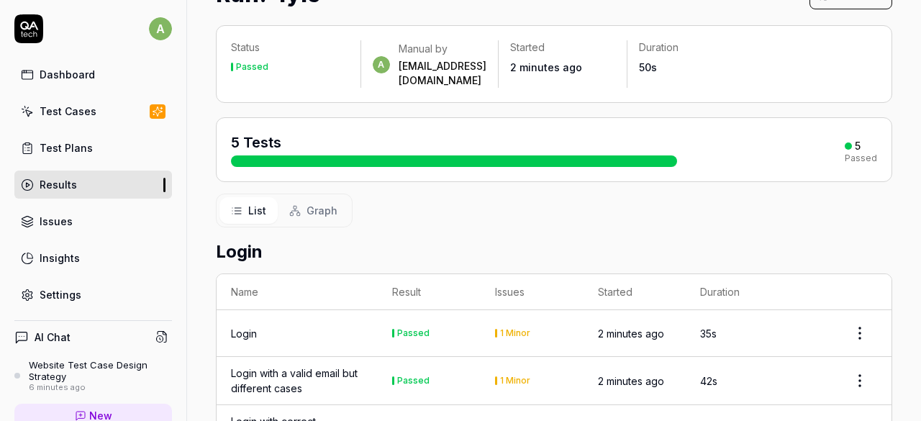
scroll to position [71, 0]
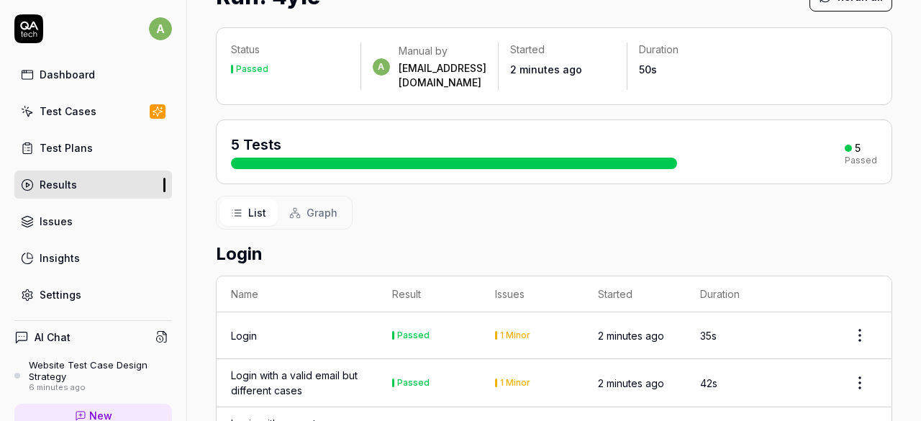
click at [97, 135] on link "Test Plans" at bounding box center [93, 148] width 158 height 28
click at [75, 114] on div "Test Cases" at bounding box center [68, 111] width 57 height 15
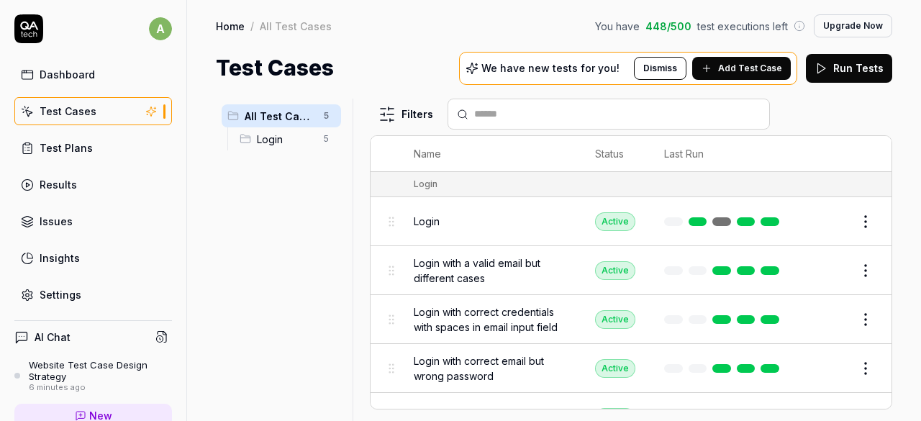
click at [730, 65] on span "Add Test Case" at bounding box center [750, 68] width 64 height 13
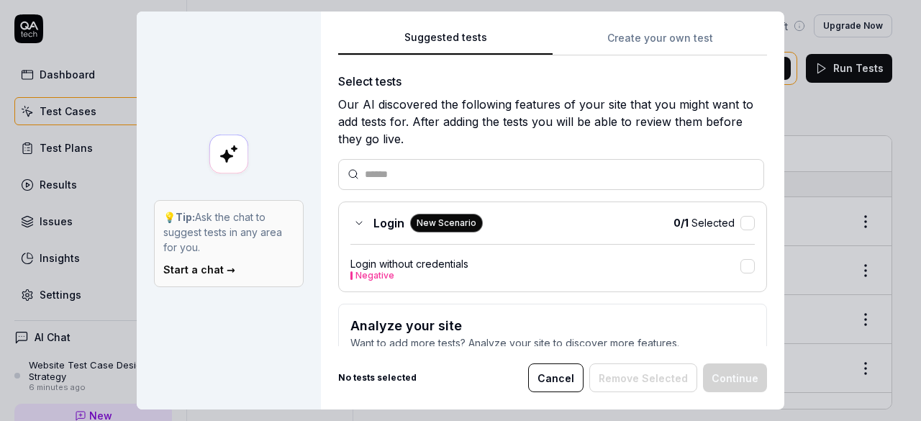
click at [366, 218] on div "Login New Scenario" at bounding box center [416, 223] width 132 height 19
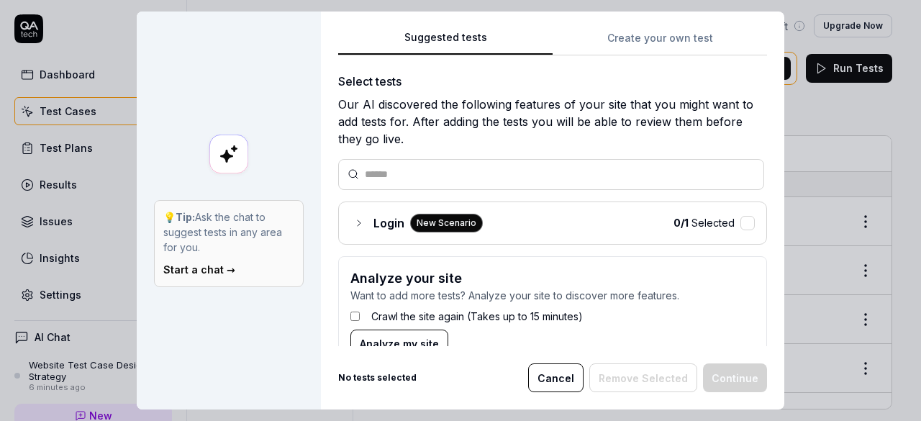
click at [357, 222] on icon at bounding box center [359, 223] width 12 height 12
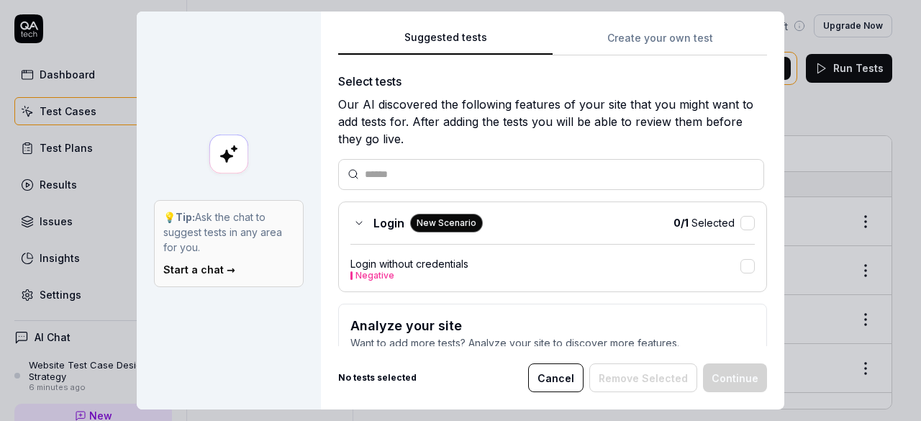
click at [430, 178] on input "text" at bounding box center [560, 174] width 390 height 15
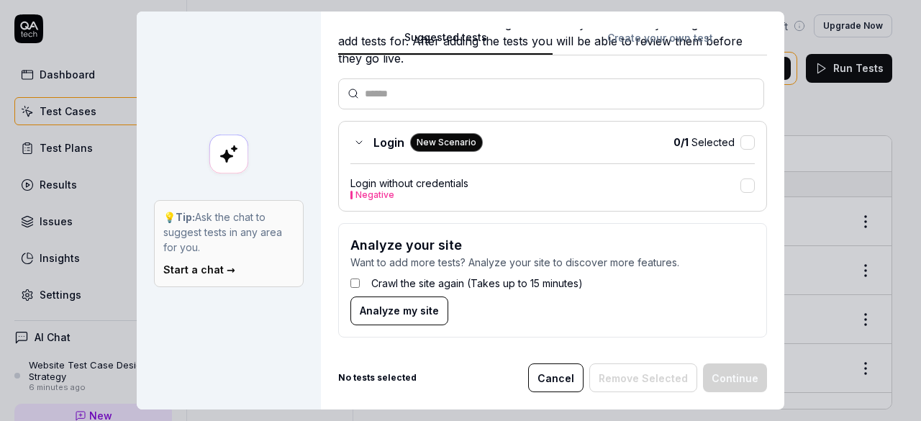
click at [209, 267] on link "Start a chat →" at bounding box center [199, 269] width 72 height 12
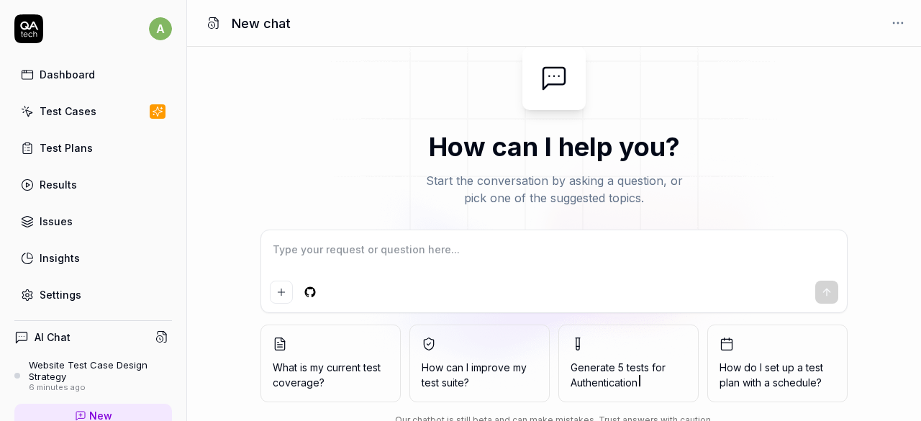
type textarea "*"
type textarea "a"
type textarea "*"
type textarea "af"
type textarea "*"
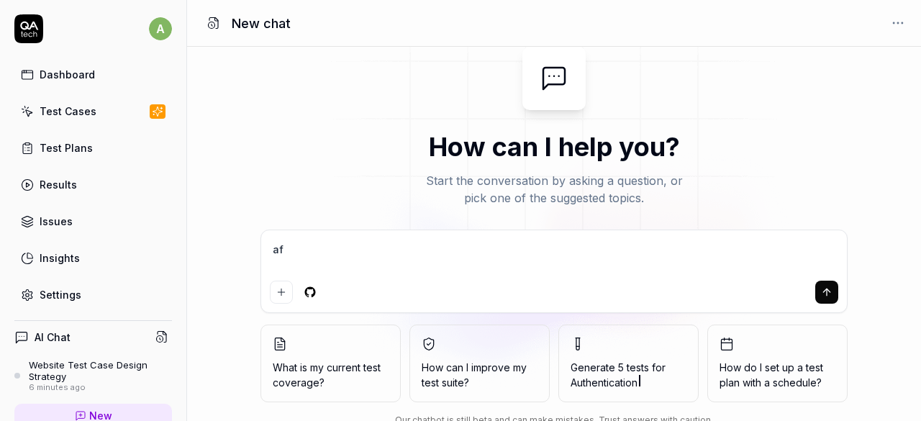
type textarea "aft"
type textarea "*"
type textarea "afte"
type textarea "*"
type textarea "after"
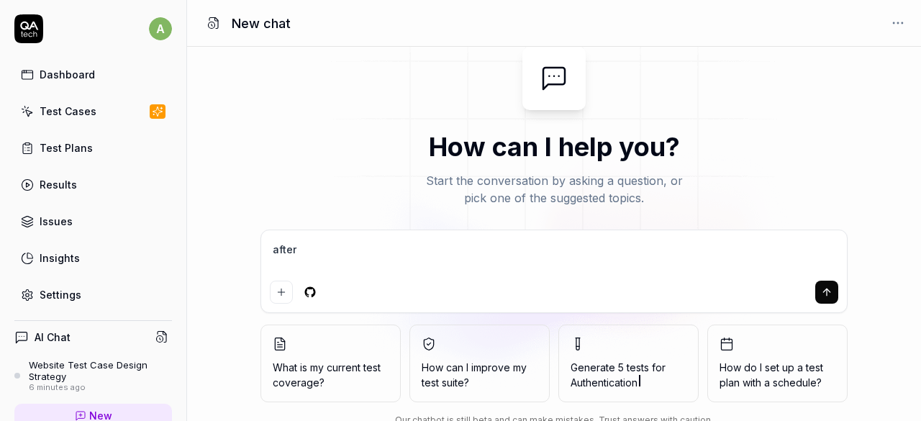
type textarea "*"
type textarea "after"
type textarea "*"
type textarea "after l"
type textarea "*"
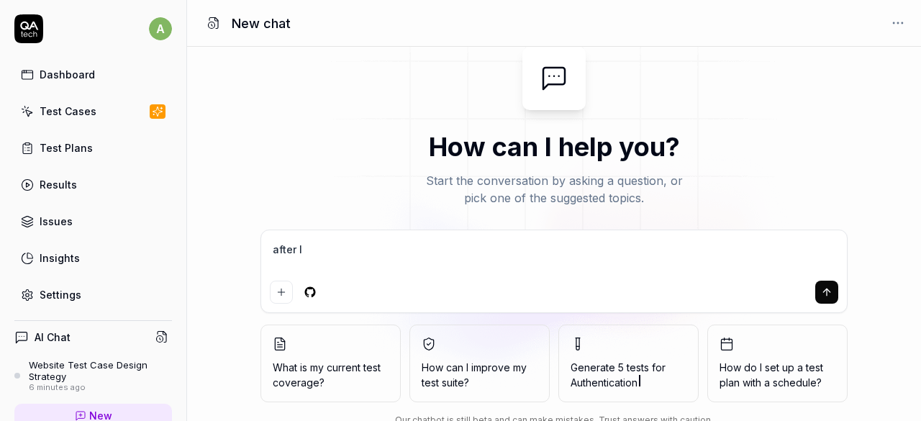
type textarea "after lo"
type textarea "*"
type textarea "after log"
type textarea "*"
type textarea "after logi"
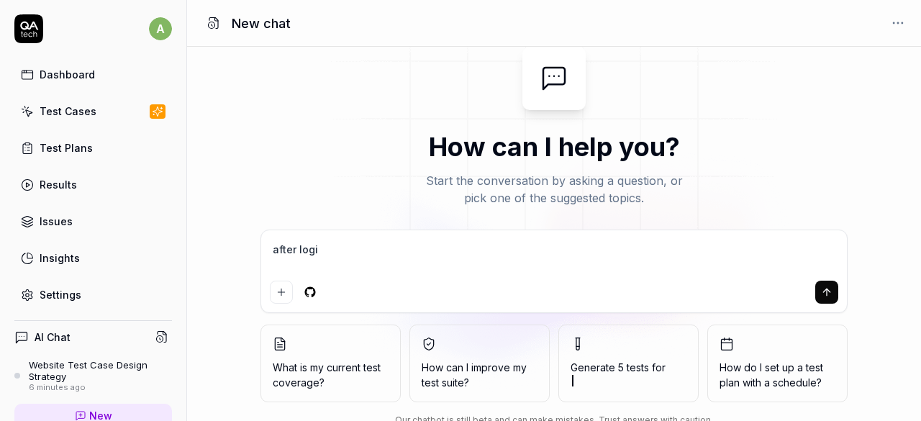
type textarea "*"
type textarea "after login"
type textarea "*"
type textarea "after login"
type textarea "*"
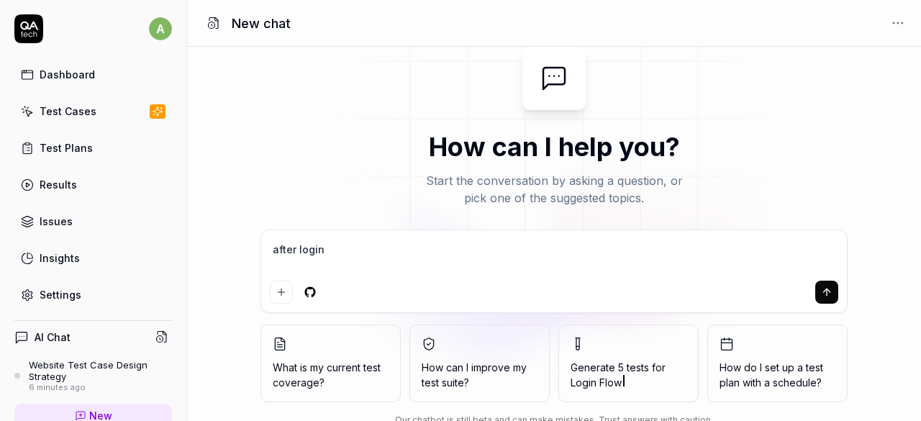
type textarea "after login g"
type textarea "*"
type textarea "after login gi"
type textarea "*"
type textarea "after login giv"
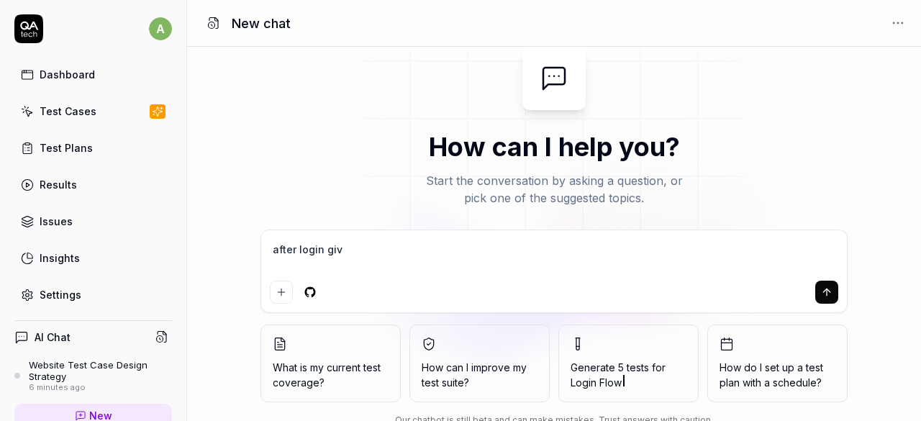
type textarea "*"
type textarea "after login give"
type textarea "*"
type textarea "after login give"
type textarea "*"
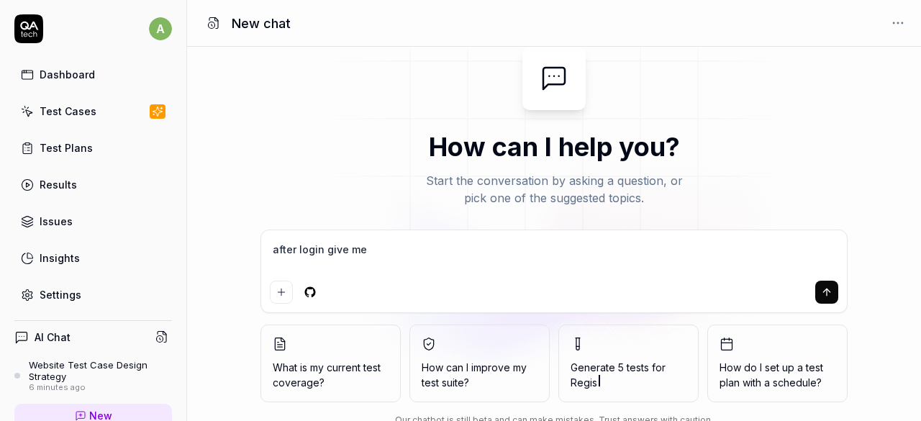
type textarea "after login give me"
type textarea "*"
type textarea "after login give me t"
type textarea "*"
type textarea "after login give me te"
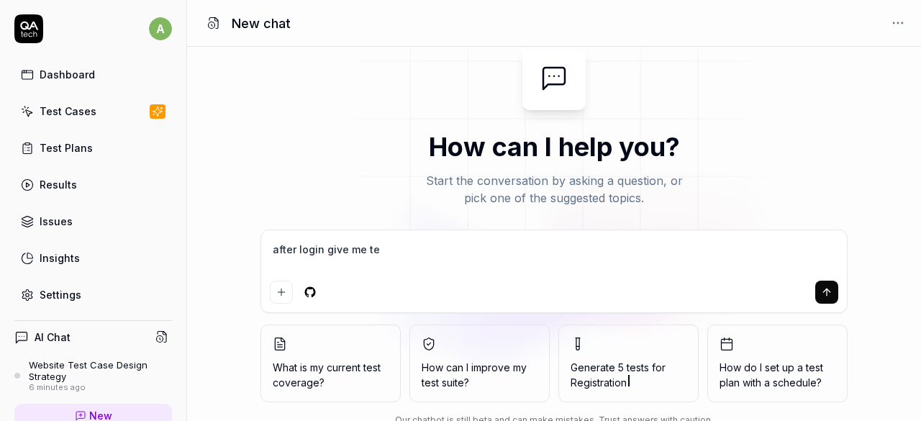
type textarea "*"
type textarea "after login give me tes"
type textarea "*"
type textarea "after login give me test"
type textarea "*"
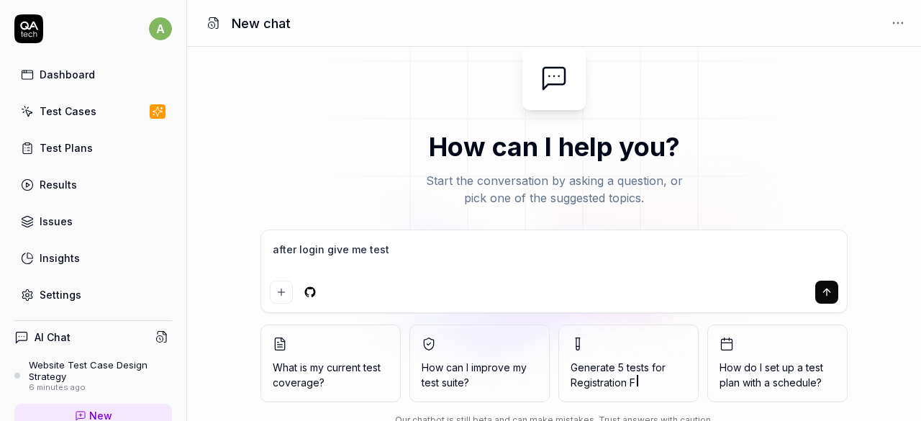
type textarea "after login give me test"
type textarea "*"
type textarea "after login give me test c"
type textarea "*"
type textarea "after login give me test ca"
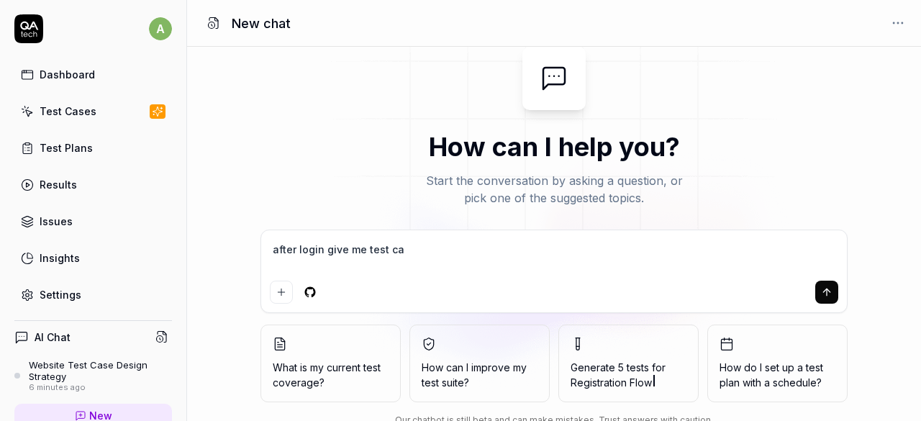
type textarea "*"
type textarea "after login give me test cas"
type textarea "*"
type textarea "after login give me test case"
type textarea "*"
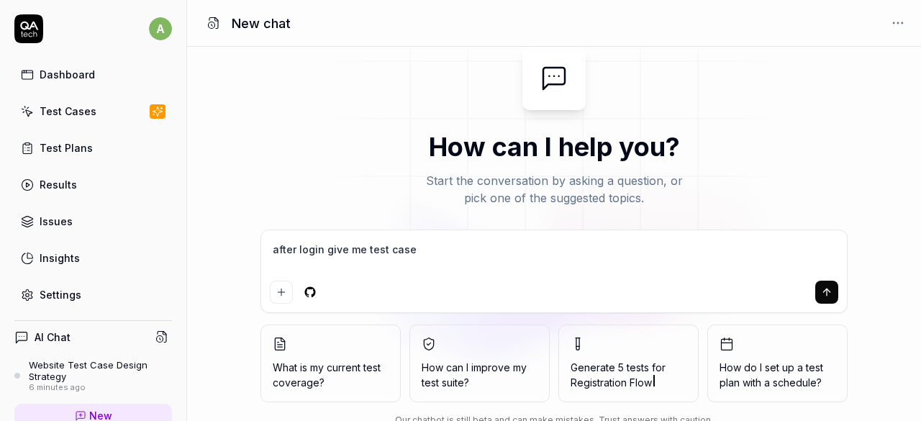
type textarea "after login give me test cases"
type textarea "*"
type textarea "after login give me test cases"
type textarea "*"
type textarea "after login give me test cases f"
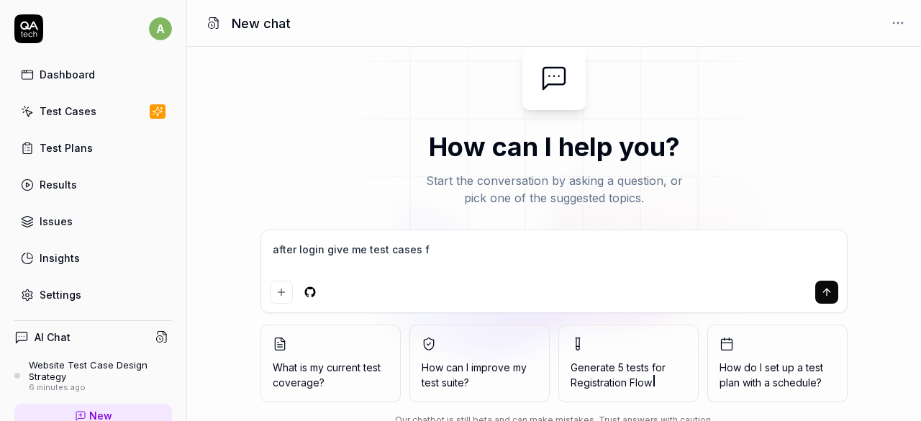
type textarea "*"
type textarea "after login give me test cases f"
type textarea "*"
type textarea "after login give me test cases f d"
type textarea "*"
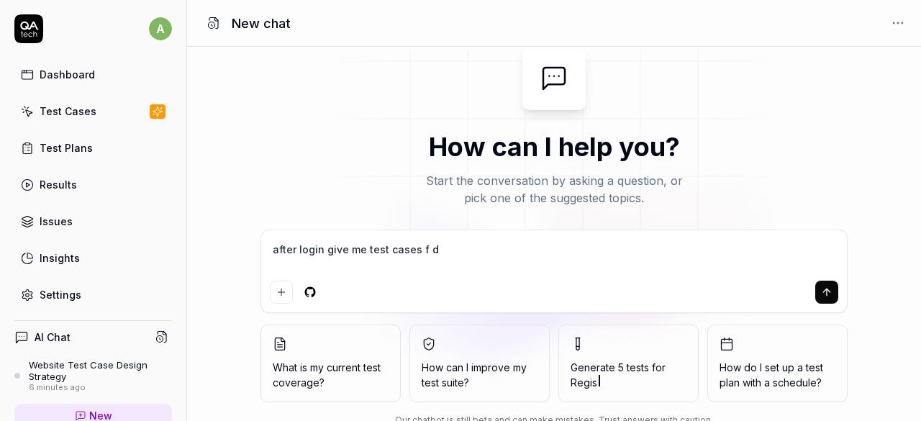
type textarea "after login give me test cases f da"
type textarea "*"
type textarea "after login give me test cases f dah"
type textarea "*"
type textarea "after login give me test cases f da"
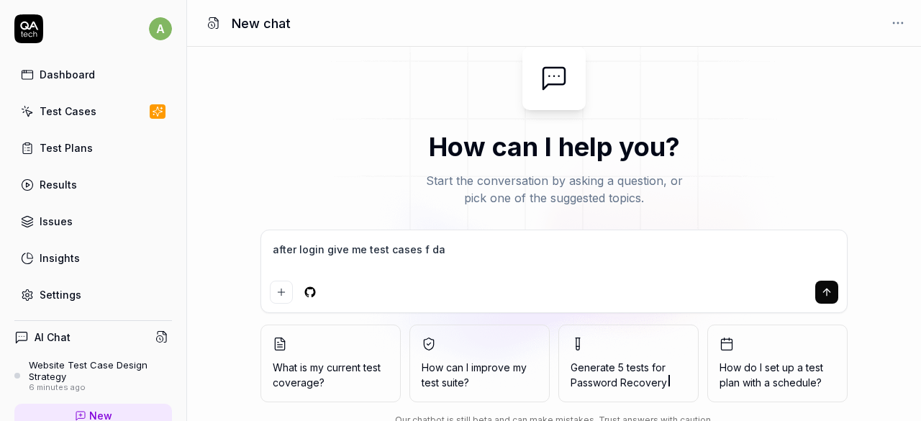
type textarea "*"
type textarea "after login give me test cases f d"
type textarea "*"
type textarea "after login give me test cases f"
type textarea "*"
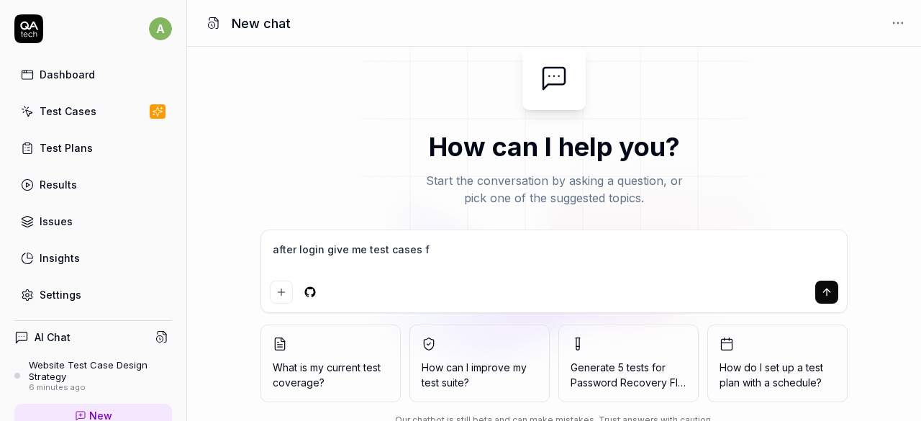
type textarea "after login give me test cases f"
type textarea "*"
type textarea "after login give me test cases"
type textarea "*"
type textarea "after login give me test cases o"
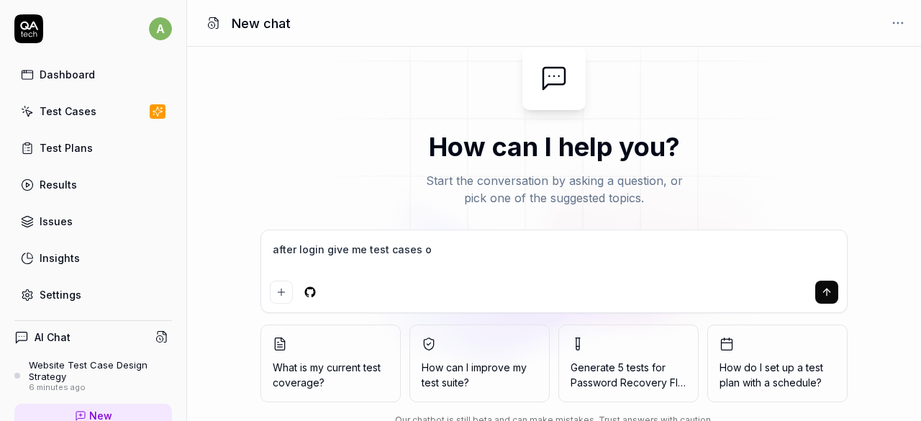
type textarea "*"
type textarea "after login give me test cases of"
type textarea "*"
type textarea "after login give me test cases of"
type textarea "*"
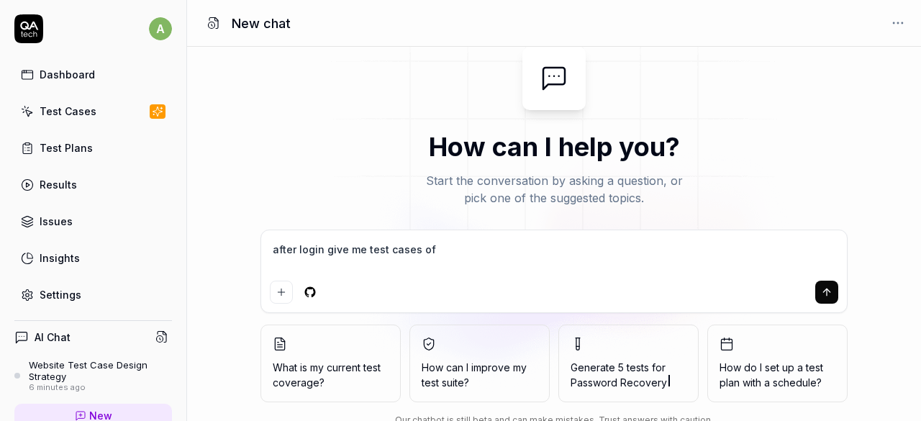
type textarea "after login give me test cases of d"
type textarea "*"
type textarea "after login give me test cases of da"
type textarea "*"
type textarea "after login give me test cases of das"
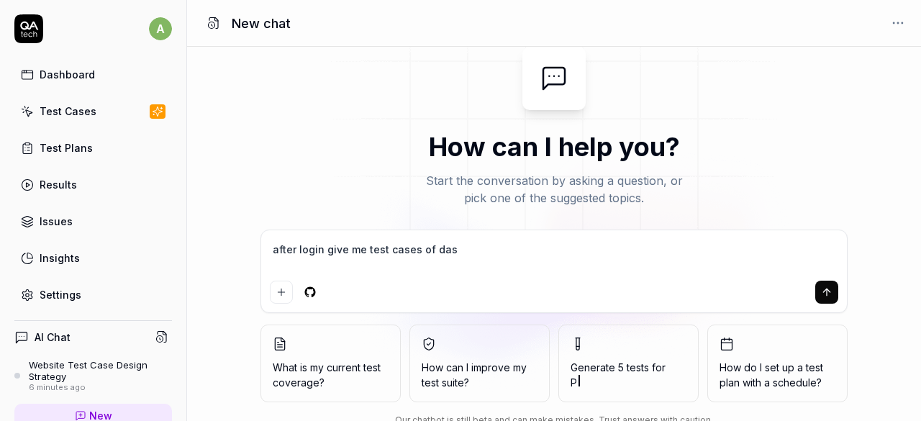
type textarea "*"
type textarea "after login give me test cases of dash"
type textarea "*"
type textarea "after login give me test cases of dashb"
type textarea "*"
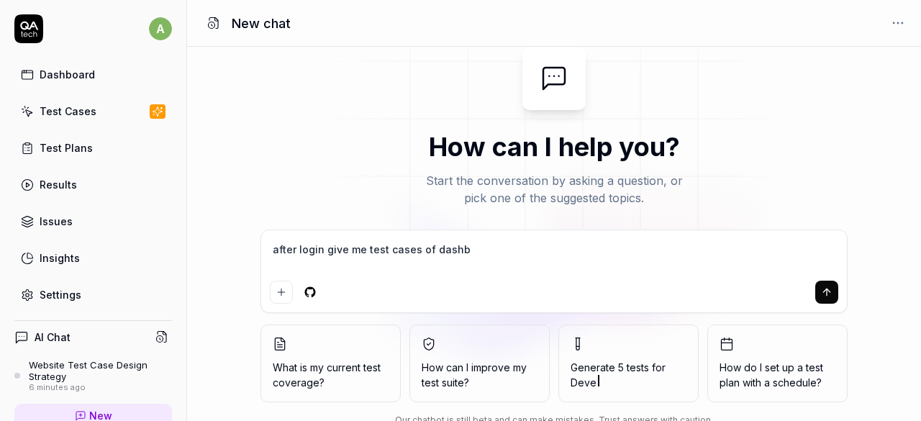
type textarea "after login give me test cases of dashbo"
type textarea "*"
type textarea "after login give me test cases of dashboa"
type textarea "*"
type textarea "after login give me test cases of dashboar"
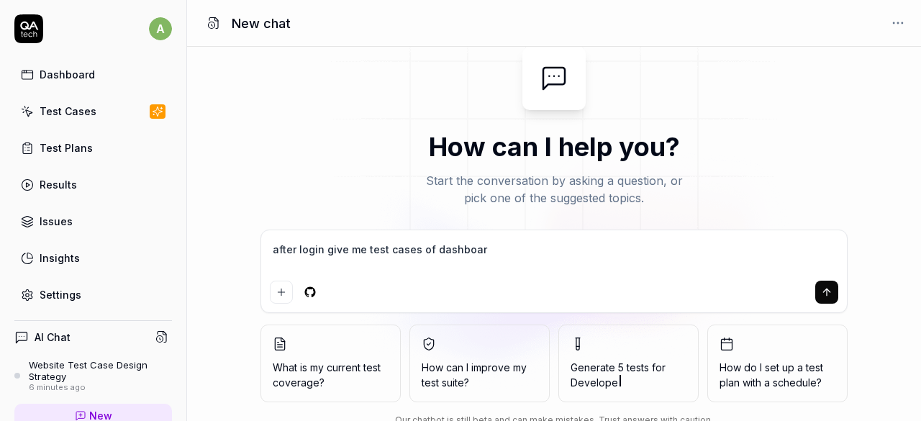
type textarea "*"
type textarea "after login give me test cases of dashboard"
type textarea "*"
type textarea "after login give me test cases of dashboard"
type textarea "*"
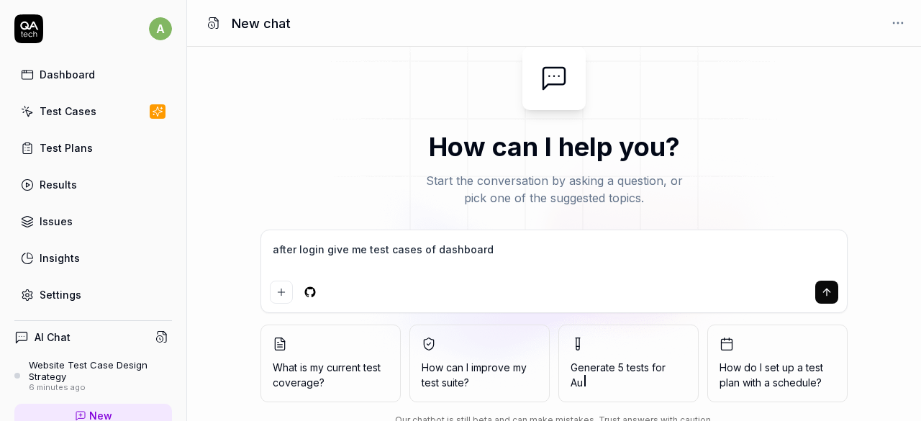
type textarea "after login give me test cases of dashboard"
paste textarea "https://coach-frontend-staging.up.railway.app/dashboard"
type textarea "*"
type textarea "after login give me test cases of dashboard https://coach-frontend-staging.up.r…"
type textarea "*"
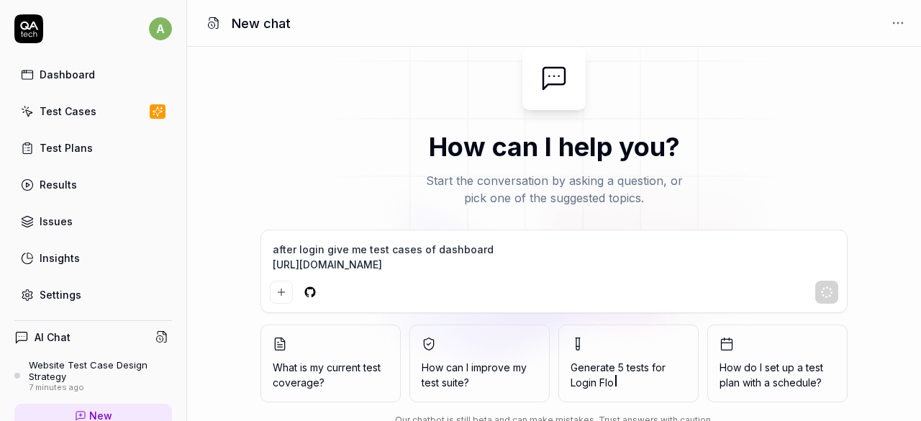
type textarea "after login give me test cases of dashboard https://coach-frontend-staging.up.r…"
type textarea "*"
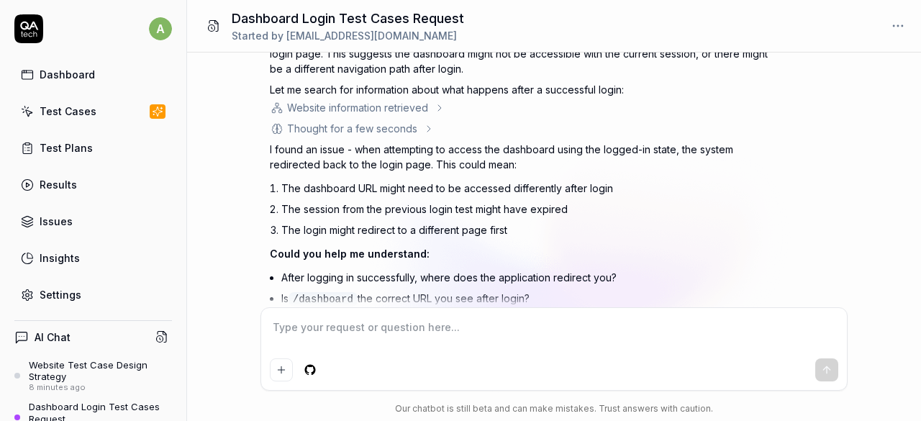
scroll to position [414, 0]
click at [376, 327] on textarea at bounding box center [554, 335] width 568 height 36
type textarea "*"
type textarea "af"
type textarea "*"
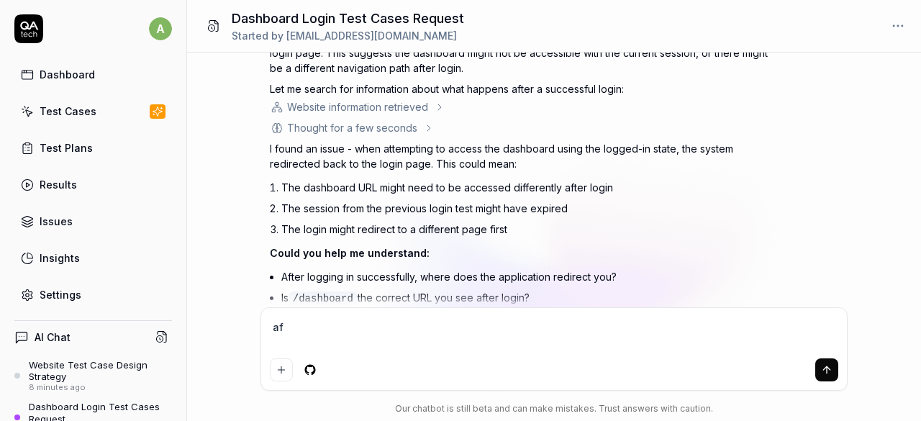
type textarea "aft"
type textarea "*"
type textarea "afte"
type textarea "*"
type textarea "after"
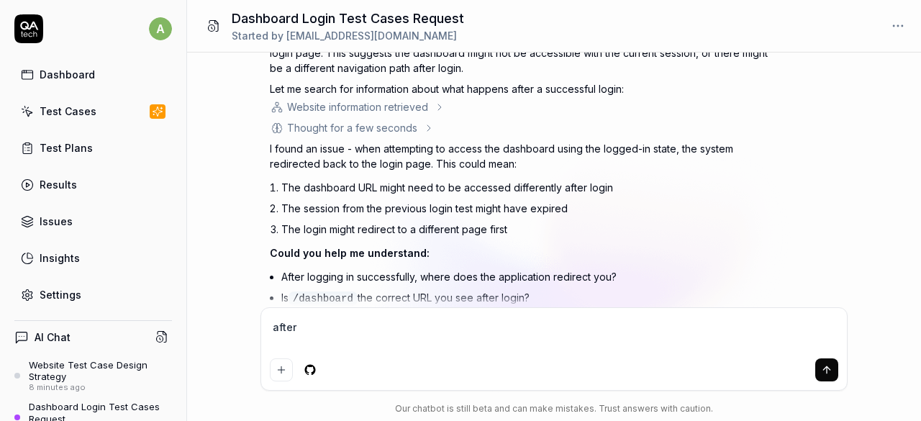
type textarea "*"
type textarea "after"
type textarea "*"
type textarea "after l"
type textarea "*"
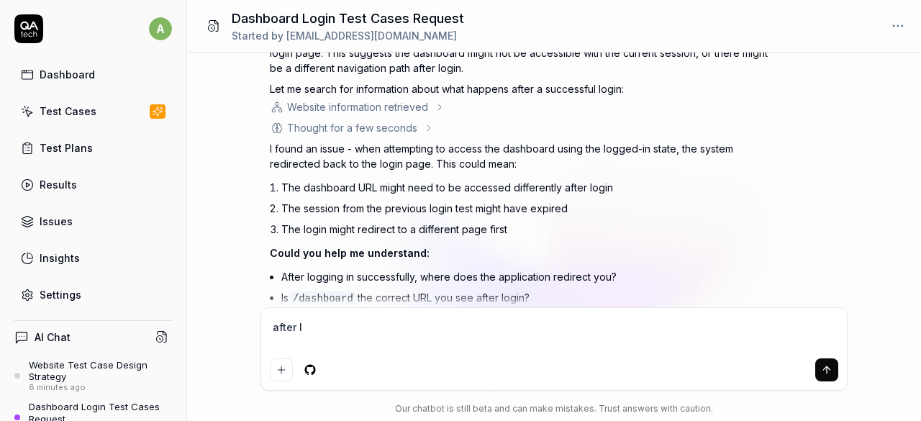
type textarea "after lo"
type textarea "*"
type textarea "after log"
type textarea "*"
type textarea "after logi"
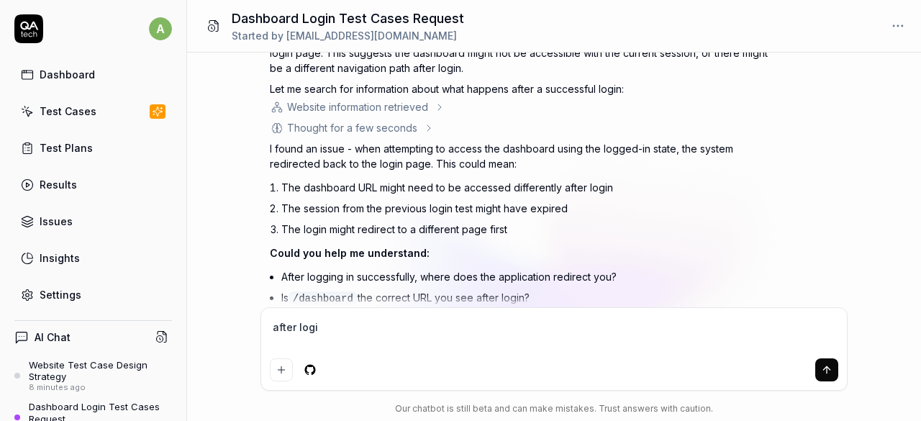
type textarea "*"
type textarea "after login"
type textarea "*"
type textarea "after login"
type textarea "*"
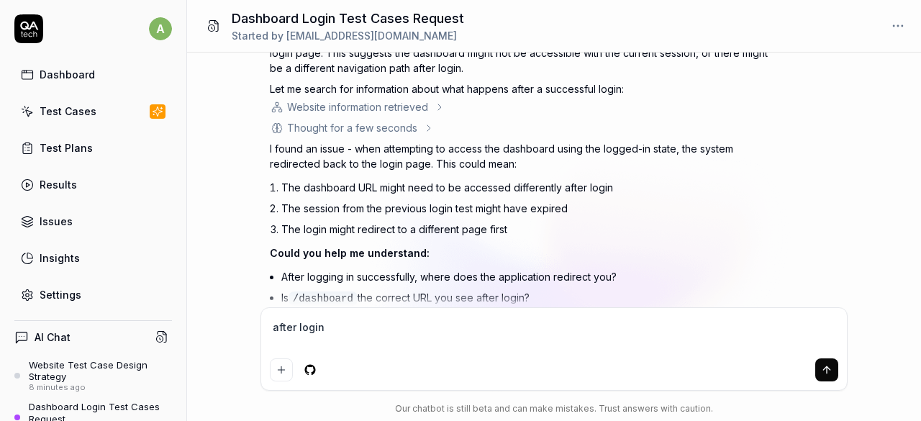
type textarea "after login O"
type textarea "*"
type textarea "after login OT"
type textarea "*"
type textarea "after login OTP"
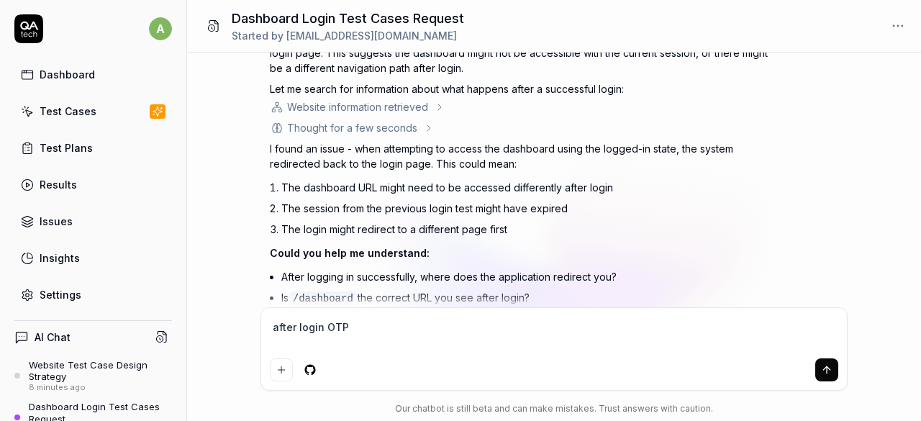
type textarea "*"
type textarea "after login OTP i"
type textarea "*"
type textarea "after login OTP is"
type textarea "*"
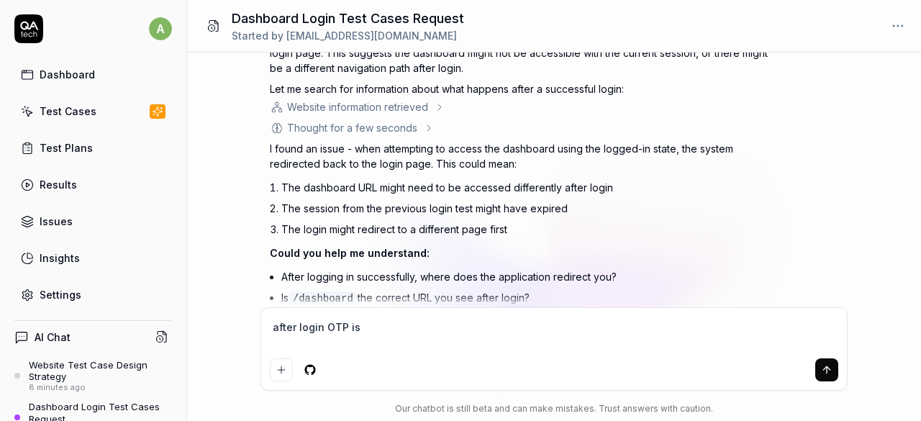
type textarea "after login OTP is r"
type textarea "*"
type textarea "after login OTP is re"
type textarea "*"
type textarea "after login OTP is rec"
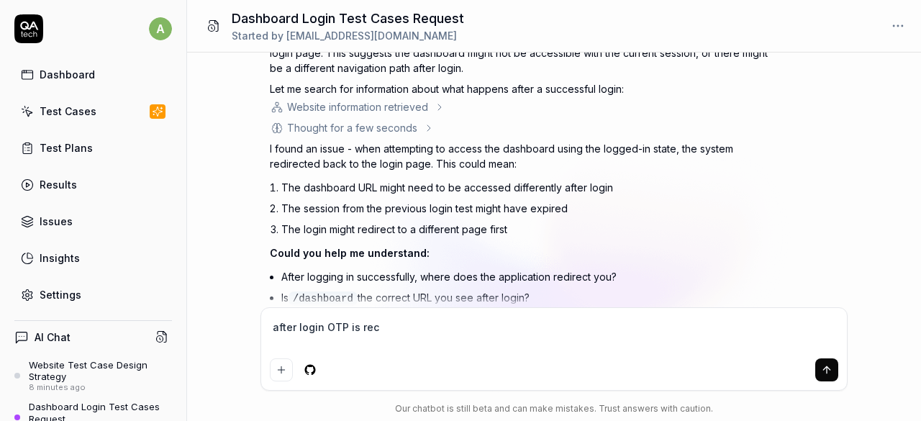
type textarea "*"
type textarea "after login OTP is rece"
type textarea "*"
type textarea "after login OTP is recei"
type textarea "*"
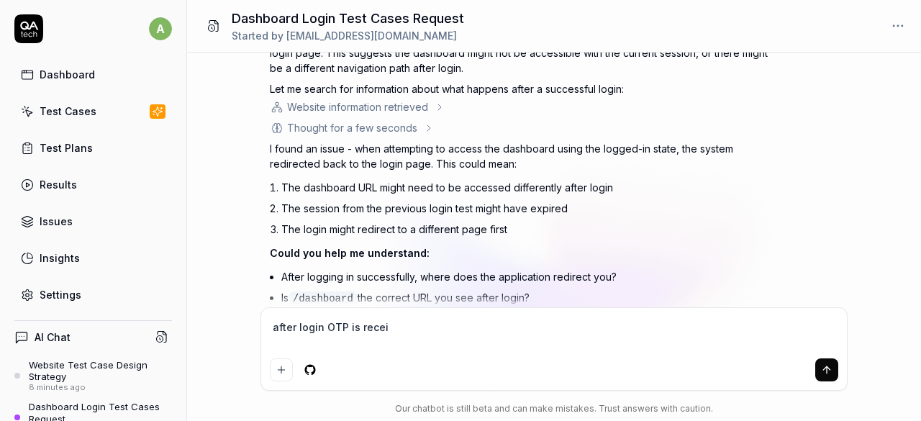
type textarea "after login OTP is receiv"
type textarea "*"
type textarea "after login OTP is receive"
type textarea "*"
type textarea "after login OTP is received"
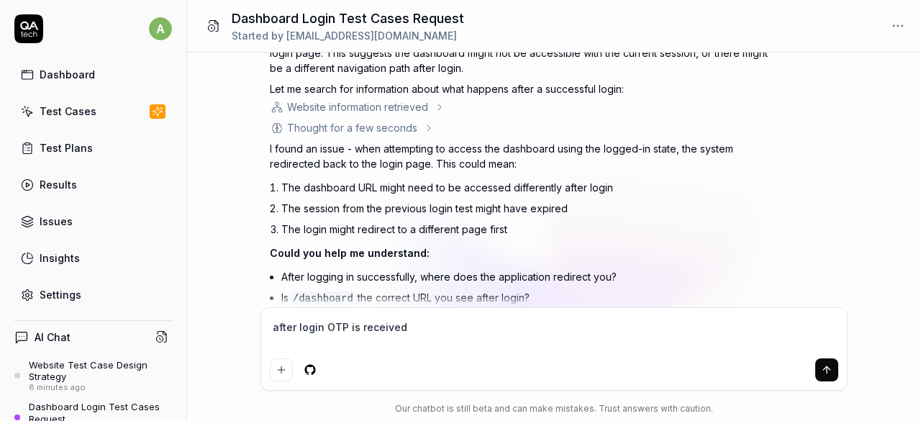
type textarea "*"
type textarea "after login OTP is received"
type textarea "*"
type textarea "after login OTP is received i"
type textarea "*"
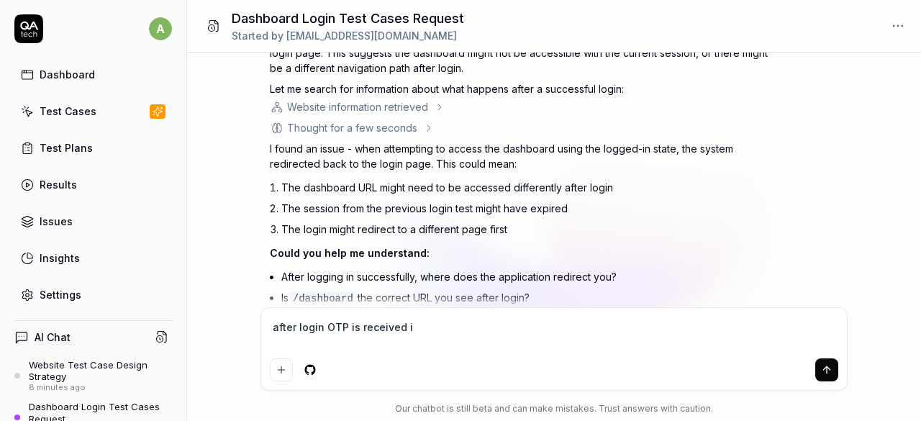
type textarea "after login OTP is received in"
type textarea "*"
type textarea "after login OTP is received in"
type textarea "*"
type textarea "after login OTP is received in e"
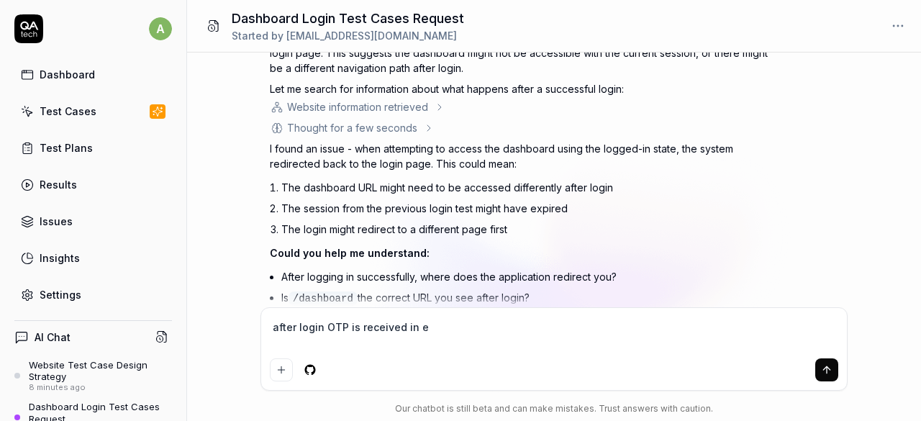
type textarea "*"
type textarea "after login OTP is received in"
type textarea "*"
type textarea "after login OTP is received in n"
type textarea "*"
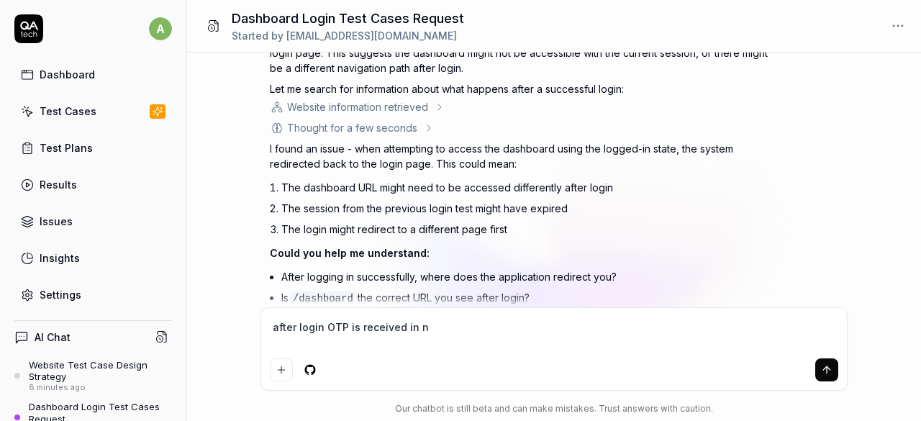
type textarea "after login OTP is received in"
type textarea "*"
type textarea "after login OTP is received in a"
type textarea "*"
type textarea "after login OTP is received in an"
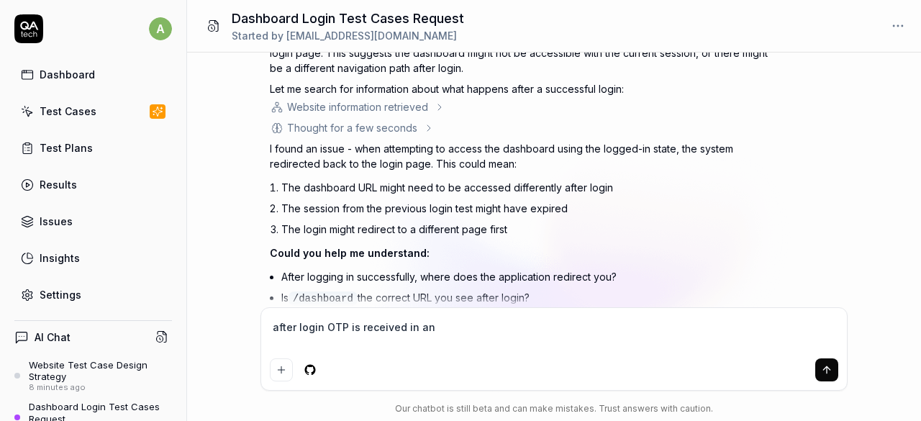
type textarea "*"
type textarea "after login OTP is received in and"
type textarea "*"
type textarea "after login OTP is received in and w"
type textarea "*"
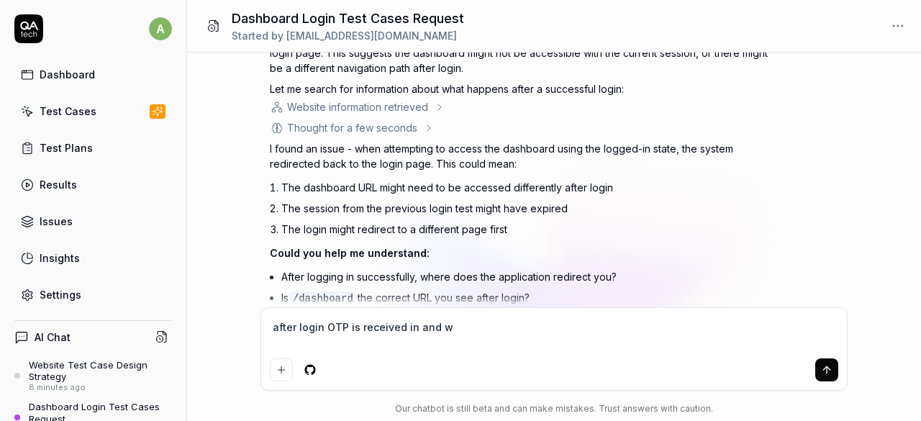
type textarea "after login OTP is received in and wh"
type textarea "*"
type textarea "after login OTP is received in and when"
type textarea "*"
type textarea "after login OTP is received in and when"
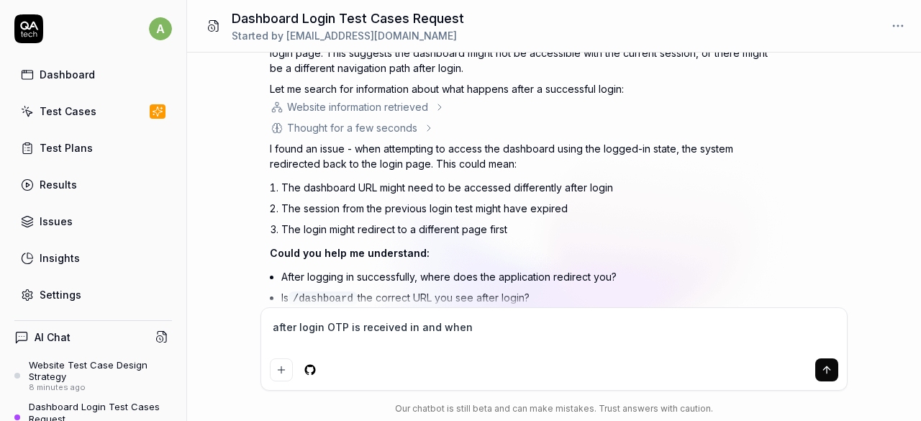
type textarea "*"
type textarea "after login OTP is received in and when en"
type textarea "*"
type textarea "after login OTP is received in and when ent"
type textarea "*"
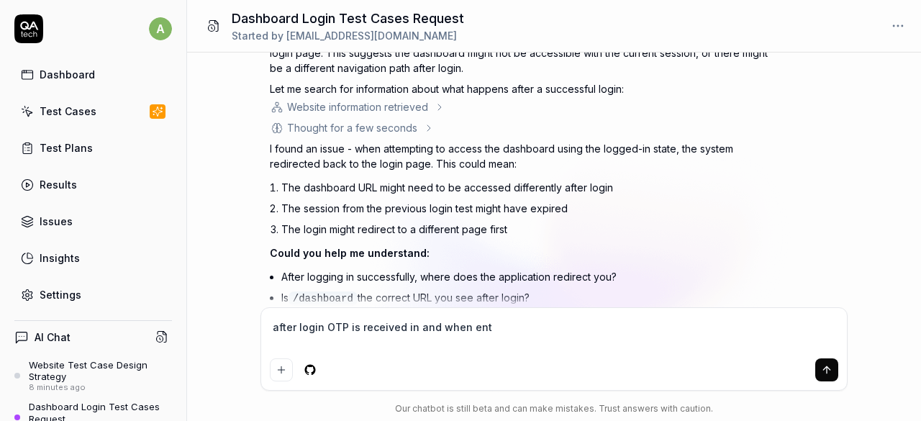
type textarea "after login OTP is received in and when ente"
type textarea "*"
type textarea "after login OTP is received in and when enter"
type textarea "*"
type textarea "after login OTP is received in and when enter"
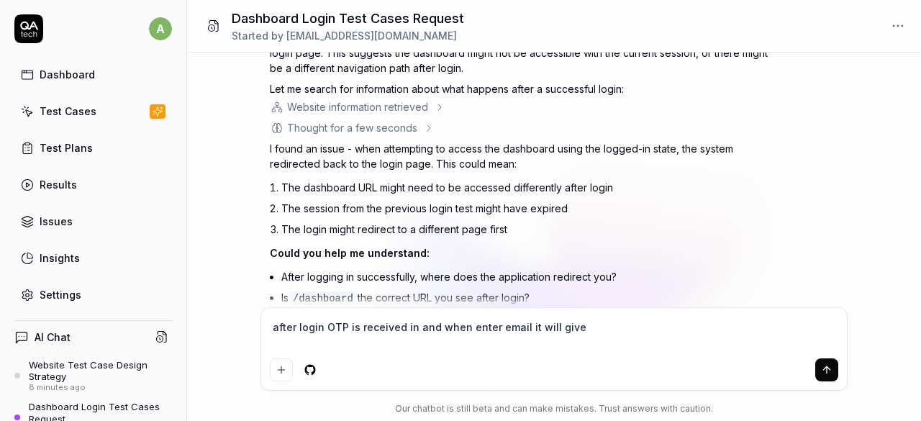
click at [500, 325] on textarea "after login OTP is received in and when enter email it will give" at bounding box center [554, 335] width 568 height 36
click at [544, 325] on textarea "after login OTP is received in and when enter OTP it will give" at bounding box center [554, 335] width 568 height 36
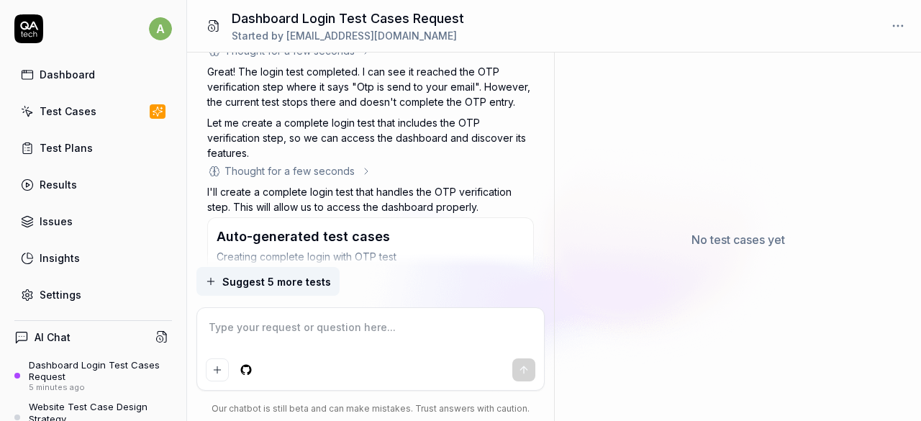
scroll to position [1339, 0]
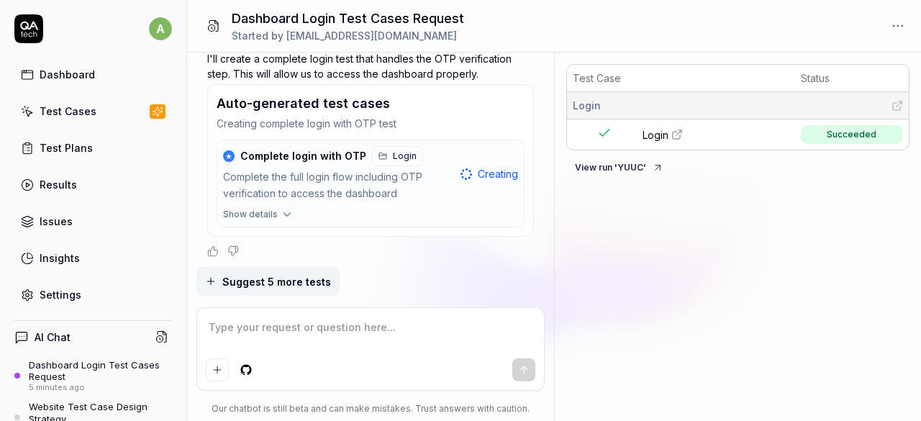
drag, startPoint x: 572, startPoint y: 180, endPoint x: 498, endPoint y: 244, distance: 98.0
click at [498, 245] on div at bounding box center [370, 251] width 327 height 12
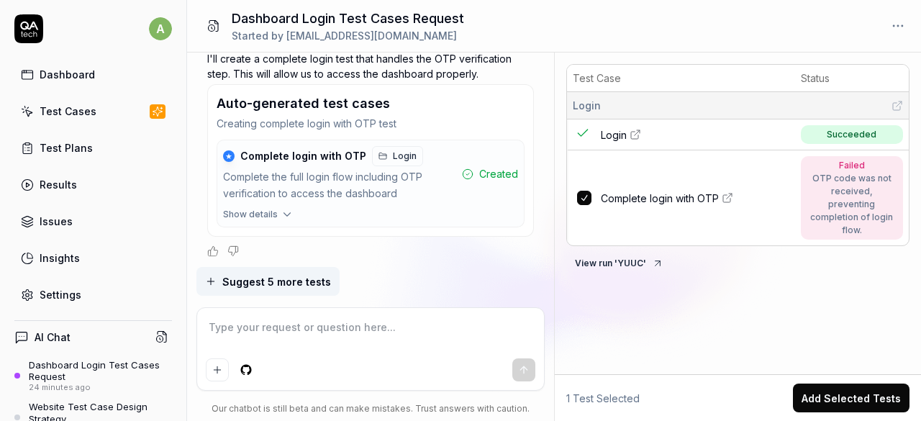
scroll to position [1768, 0]
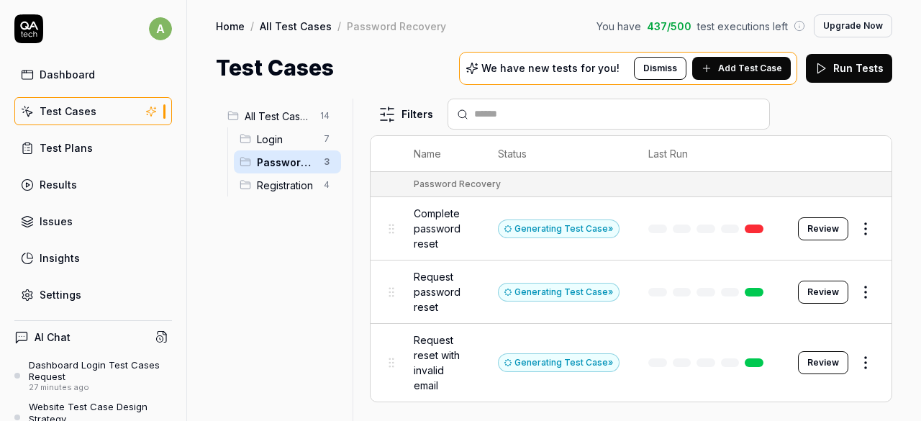
click at [272, 137] on span "Login" at bounding box center [286, 139] width 58 height 15
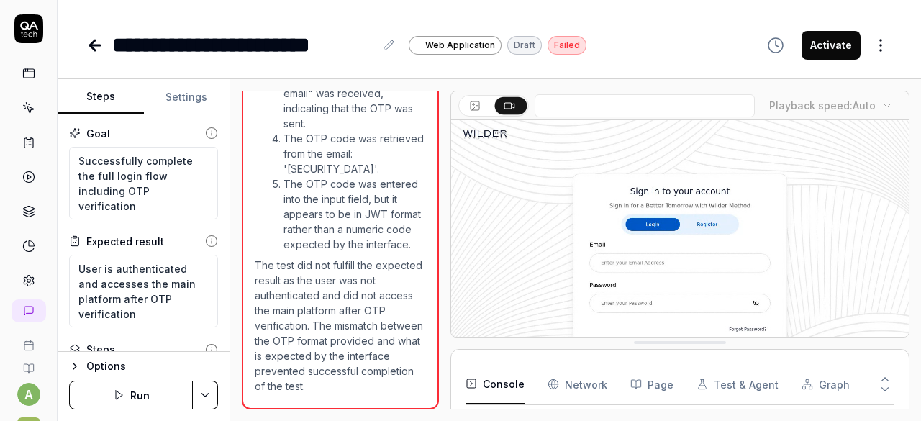
scroll to position [62, 0]
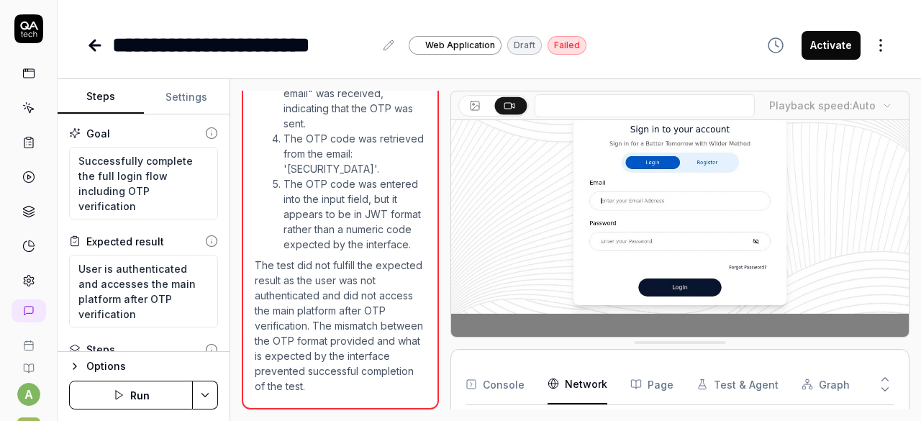
click at [564, 376] on Requests "Network" at bounding box center [578, 384] width 60 height 40
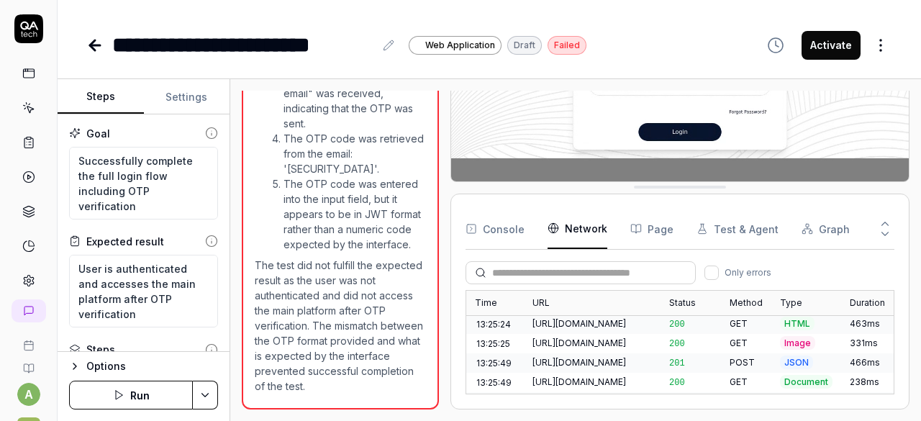
scroll to position [0, 0]
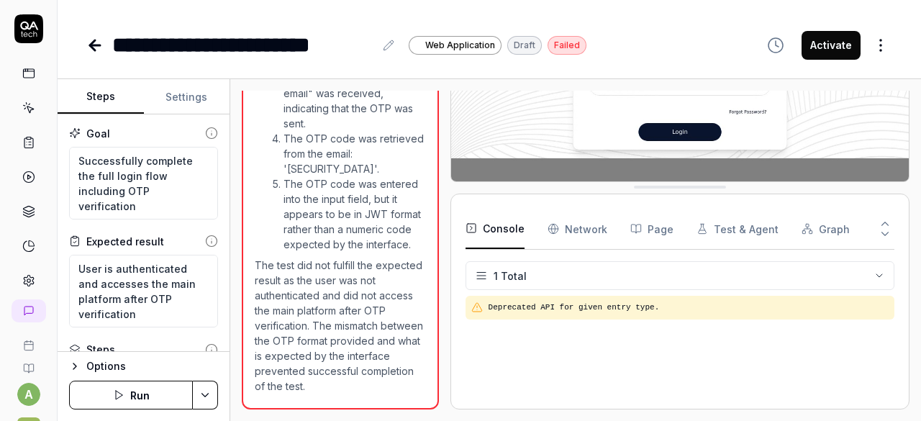
click at [501, 237] on button "Console" at bounding box center [495, 229] width 59 height 40
click at [881, 275] on html "**********" at bounding box center [460, 210] width 921 height 421
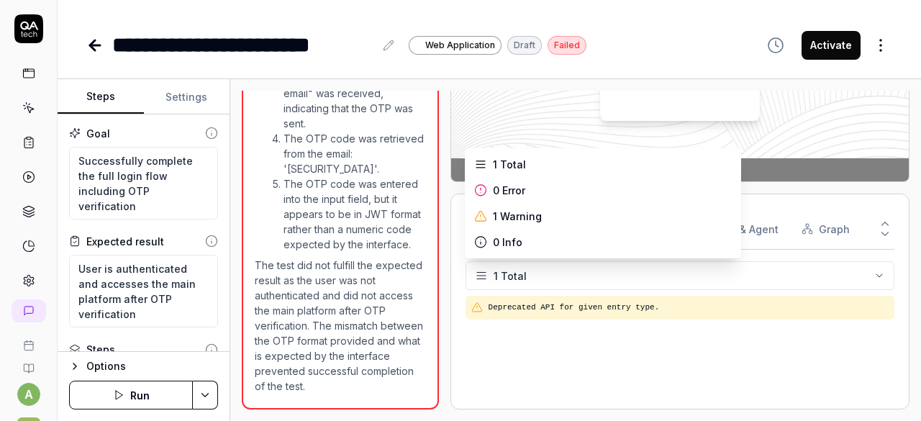
click at [775, 204] on html "**********" at bounding box center [460, 210] width 921 height 421
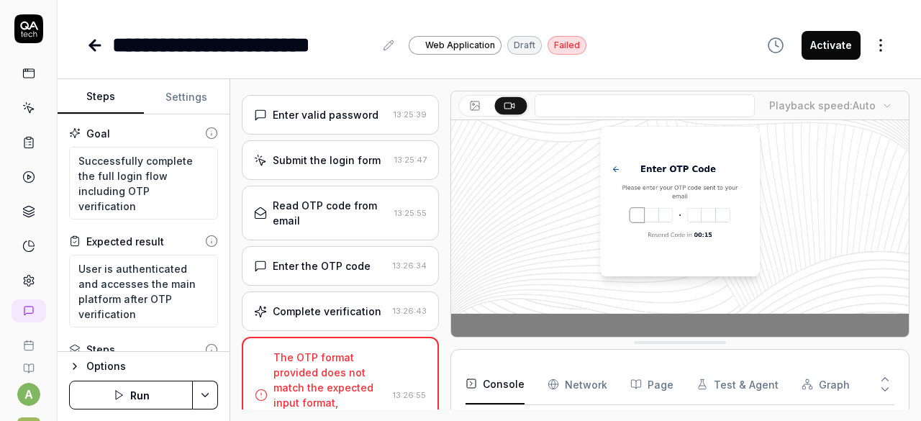
scroll to position [137, 0]
click at [308, 276] on div "Enter the OTP code 13:26:34" at bounding box center [340, 265] width 197 height 40
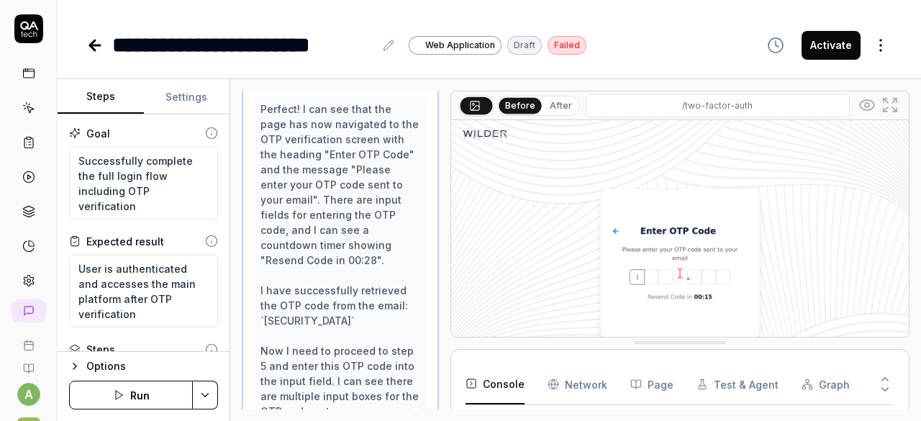
scroll to position [324, 0]
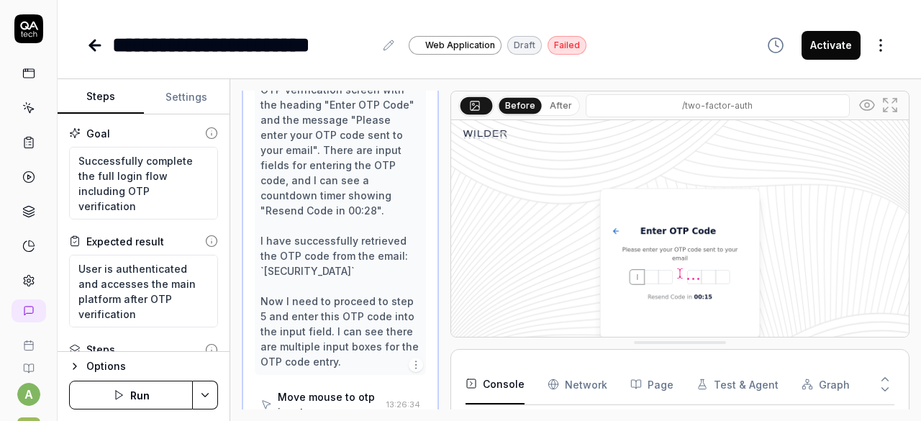
scroll to position [373, 6]
click at [312, 389] on div "Move mouse to otp input" at bounding box center [329, 404] width 103 height 30
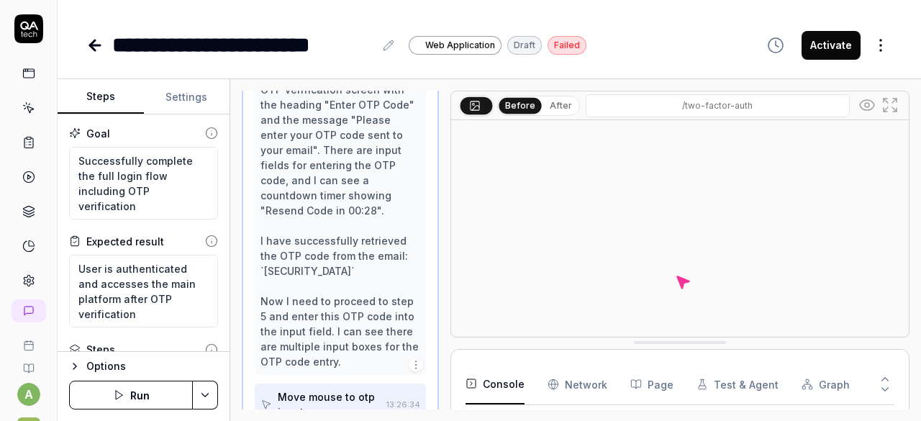
scroll to position [437, 6]
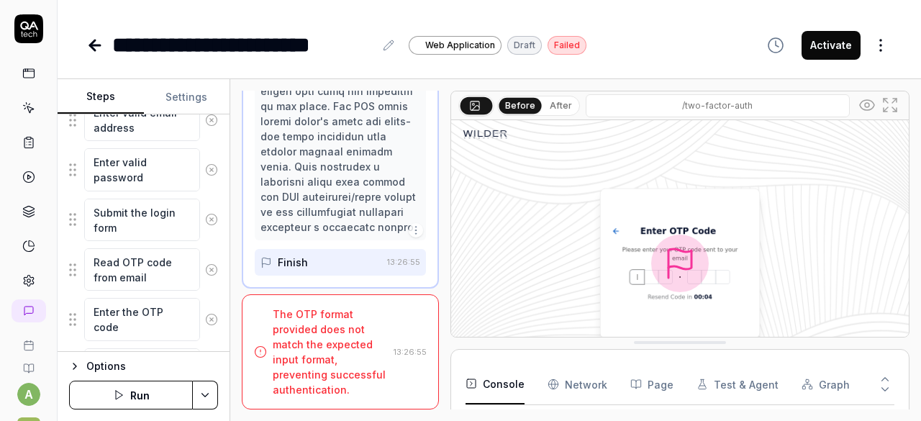
scroll to position [264, 0]
click at [130, 308] on textarea "Enter the OTP code" at bounding box center [142, 320] width 116 height 42
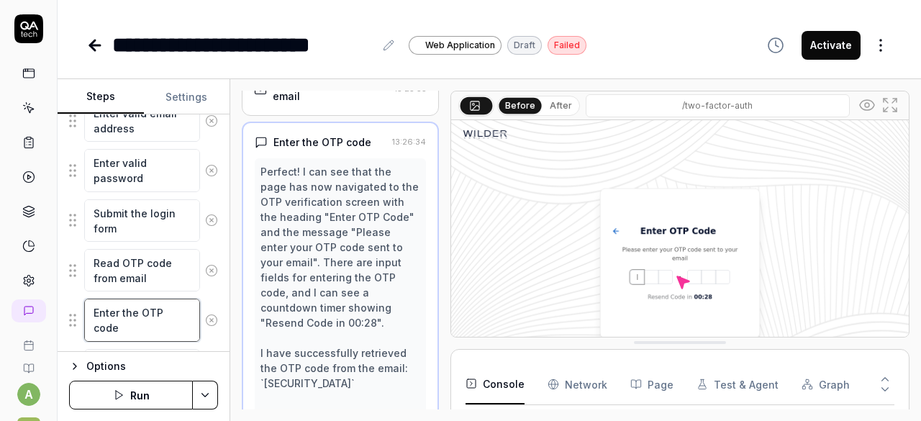
scroll to position [345, 0]
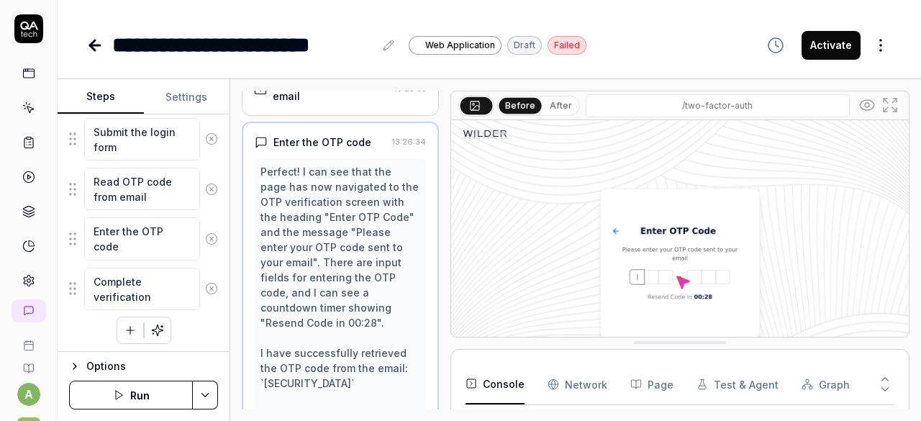
click at [98, 360] on div "Options" at bounding box center [152, 366] width 132 height 17
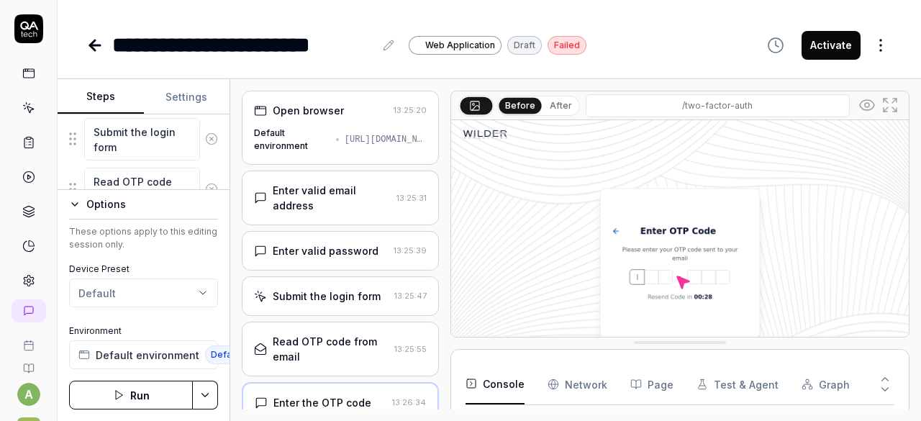
scroll to position [62, 0]
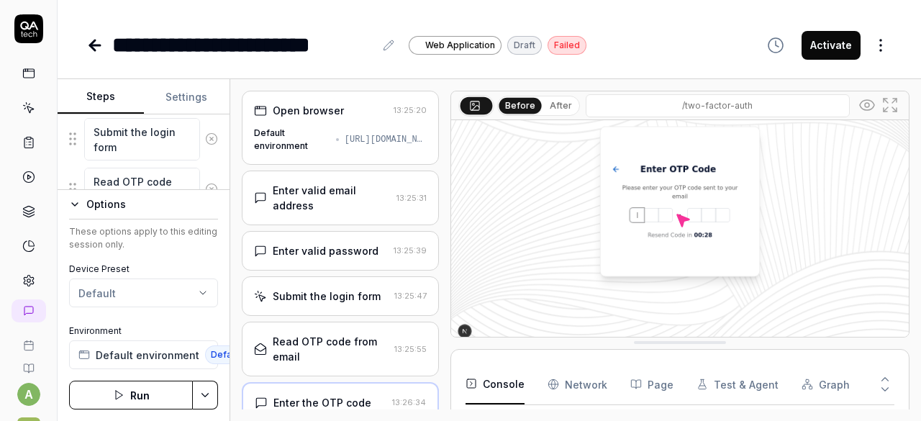
type textarea "*"
